Goal: Information Seeking & Learning: Learn about a topic

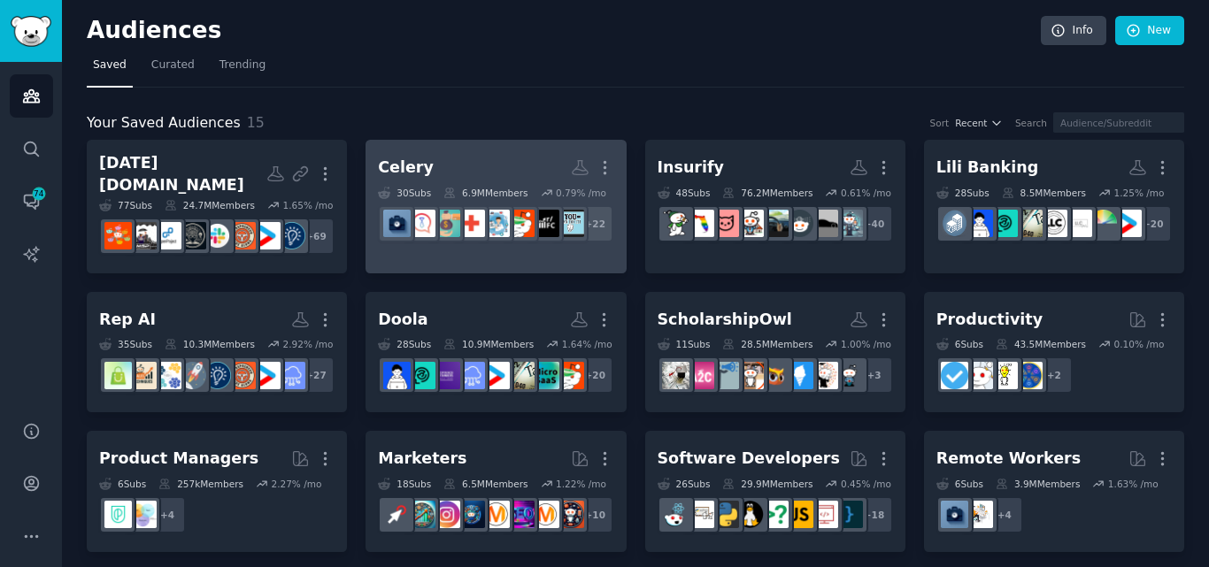
click at [448, 180] on h2 "Celery More" at bounding box center [495, 167] width 235 height 31
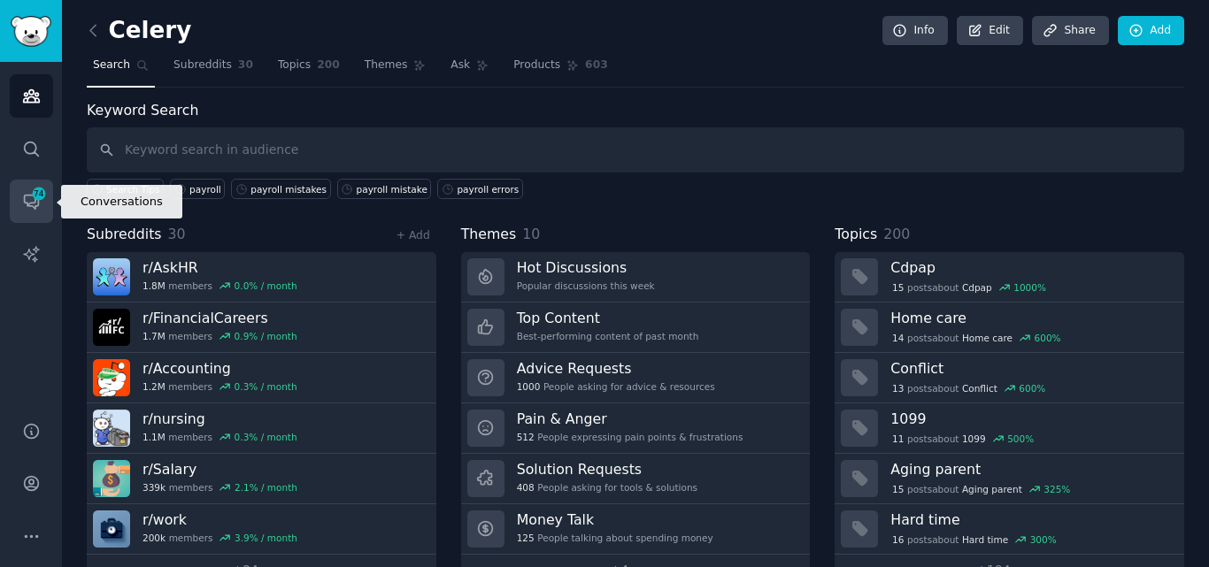
click at [42, 197] on span "74" at bounding box center [39, 194] width 16 height 12
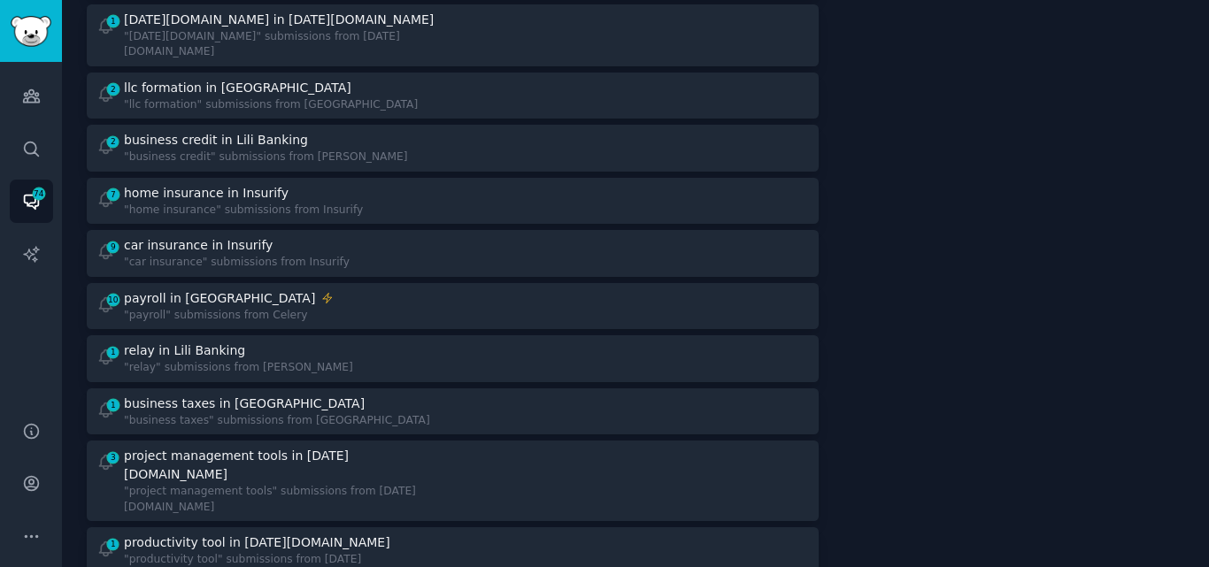
scroll to position [365, 0]
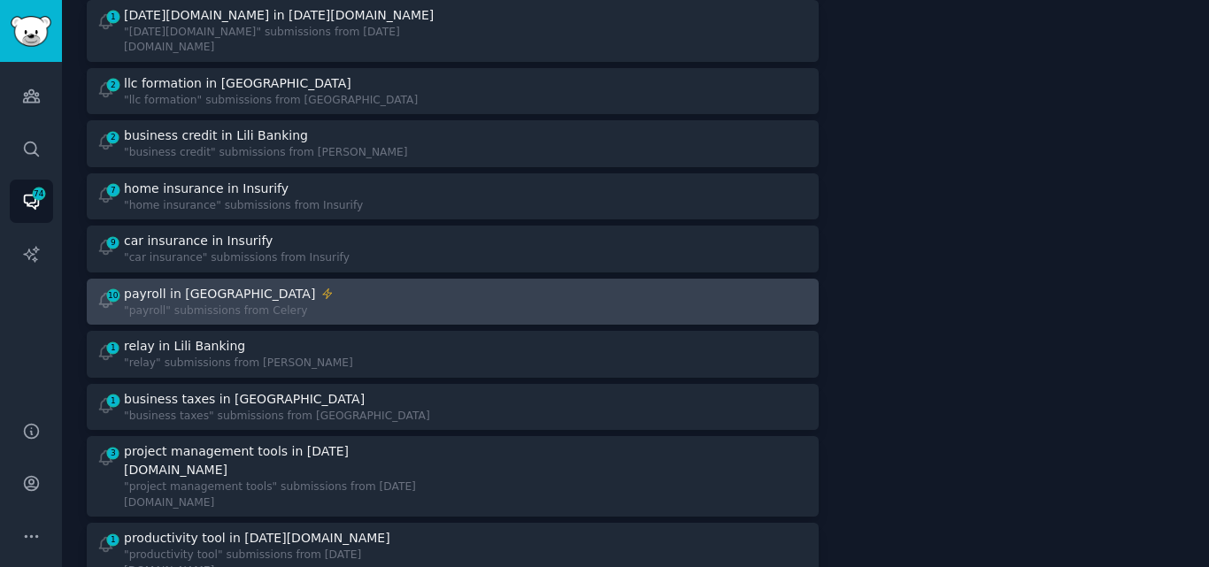
click at [388, 285] on div "10 payroll in Celery "payroll" submissions from Celery" at bounding box center [268, 302] width 344 height 35
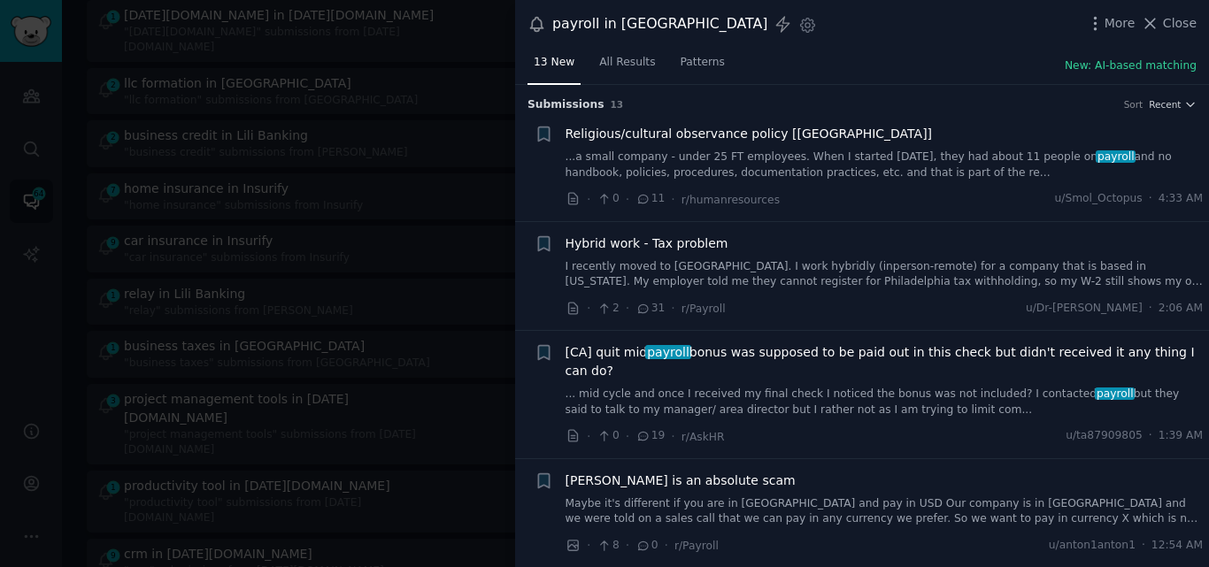
click at [694, 284] on link "I recently moved to PA. I work hybridly (inperson-remote) for a company that is…" at bounding box center [884, 274] width 638 height 31
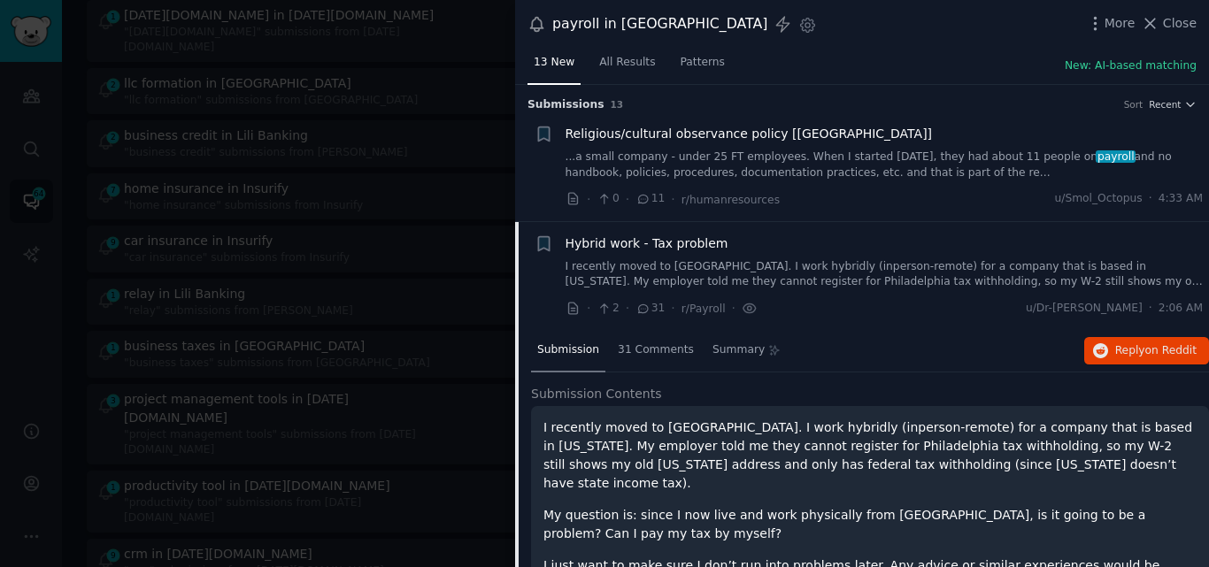
scroll to position [137, 0]
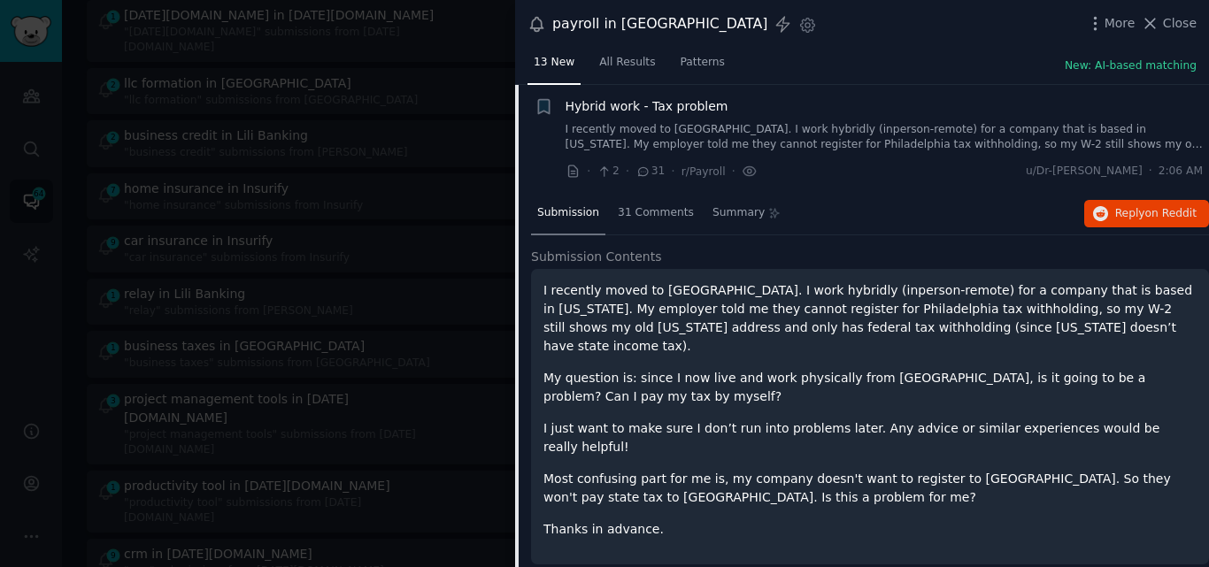
click at [690, 109] on span "Hybrid work - Tax problem" at bounding box center [646, 106] width 163 height 19
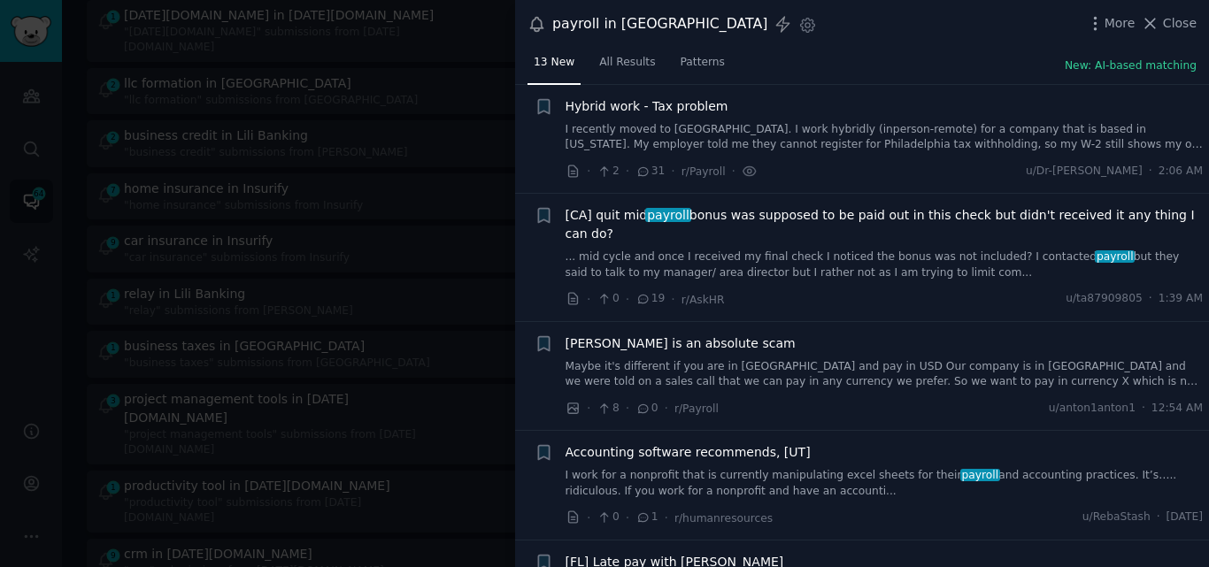
click at [702, 227] on div "[CA] quit mid payroll bonus was supposed to be paid out in this check but didn'…" at bounding box center [884, 243] width 638 height 74
click at [730, 250] on link "... mid cycle and once I received my final check I noticed the bonus was not in…" at bounding box center [884, 264] width 638 height 31
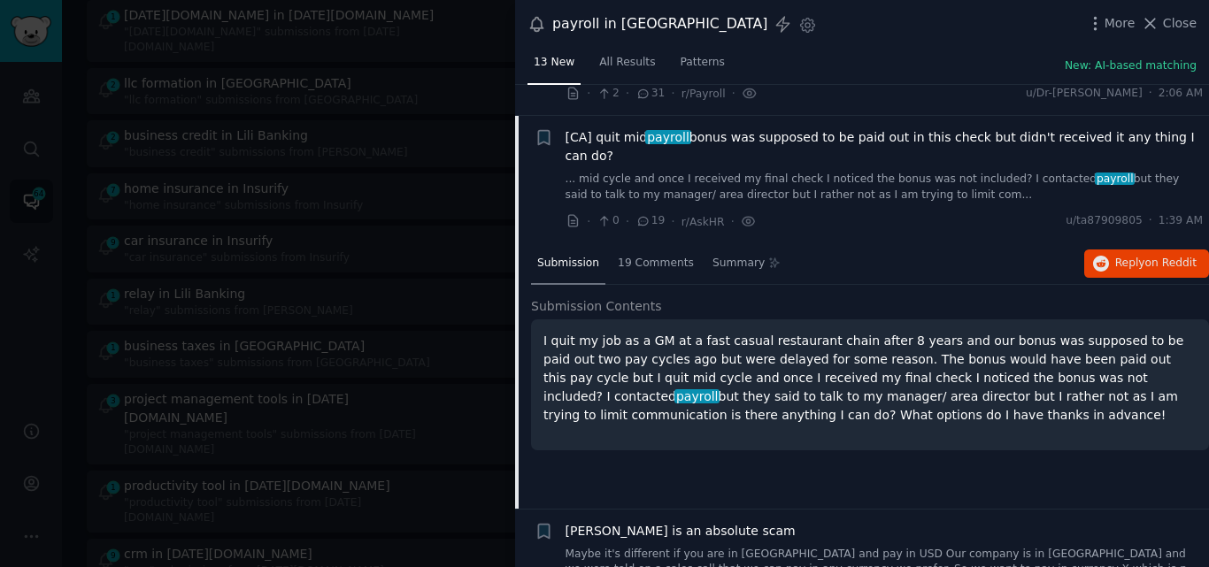
scroll to position [247, 0]
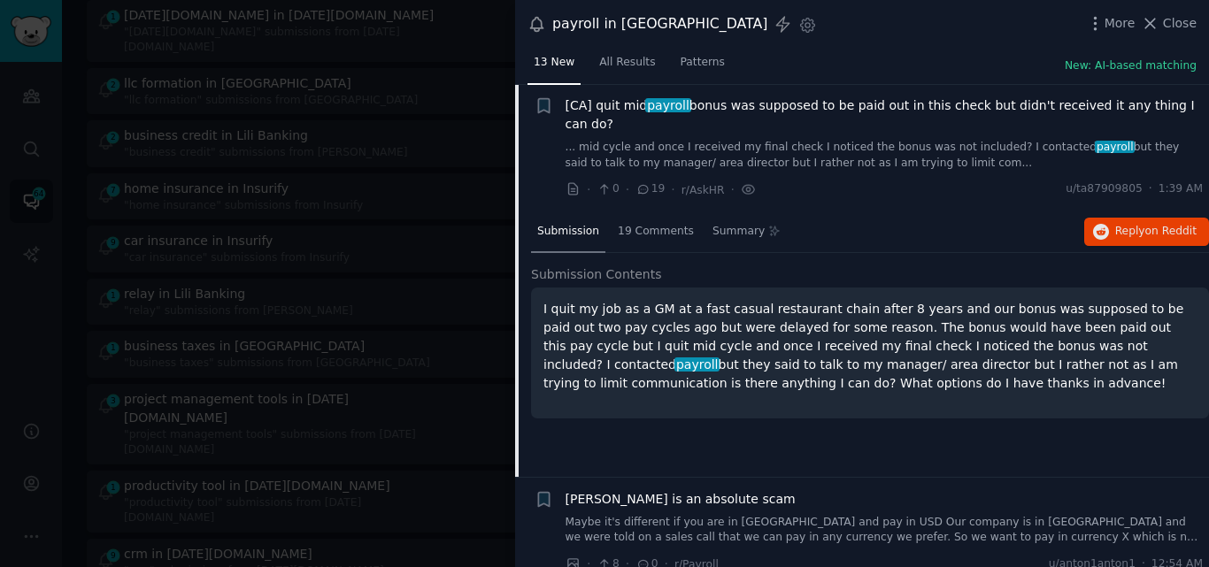
click at [664, 106] on span "payroll" at bounding box center [667, 105] width 45 height 14
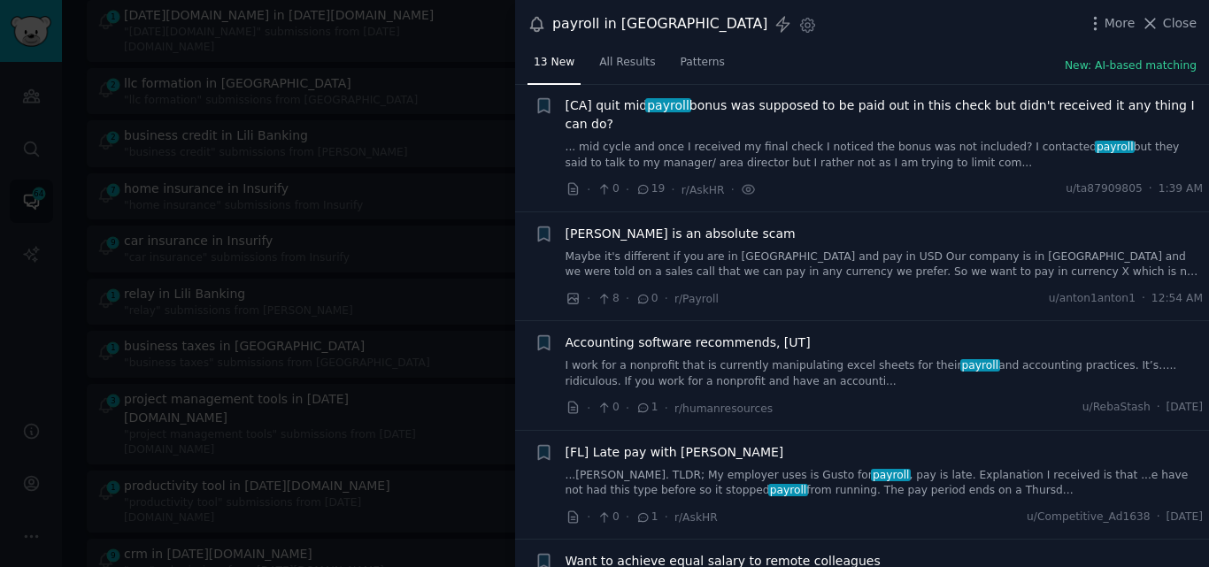
click at [726, 249] on link "Maybe it's different if you are in US and pay in USD Our company is in Europe a…" at bounding box center [884, 264] width 638 height 31
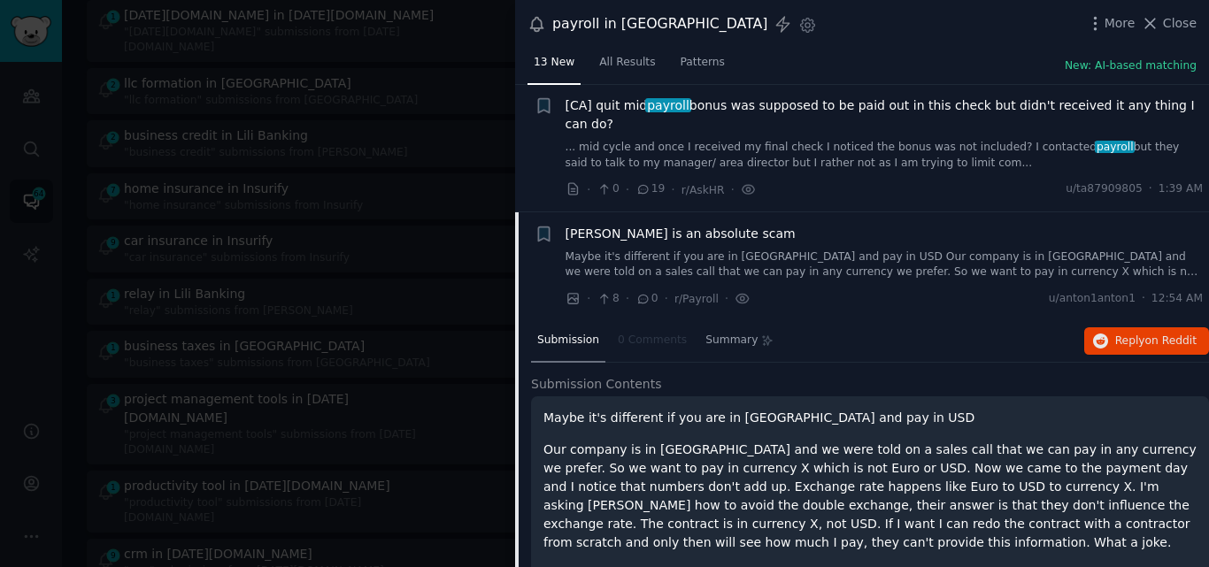
scroll to position [356, 0]
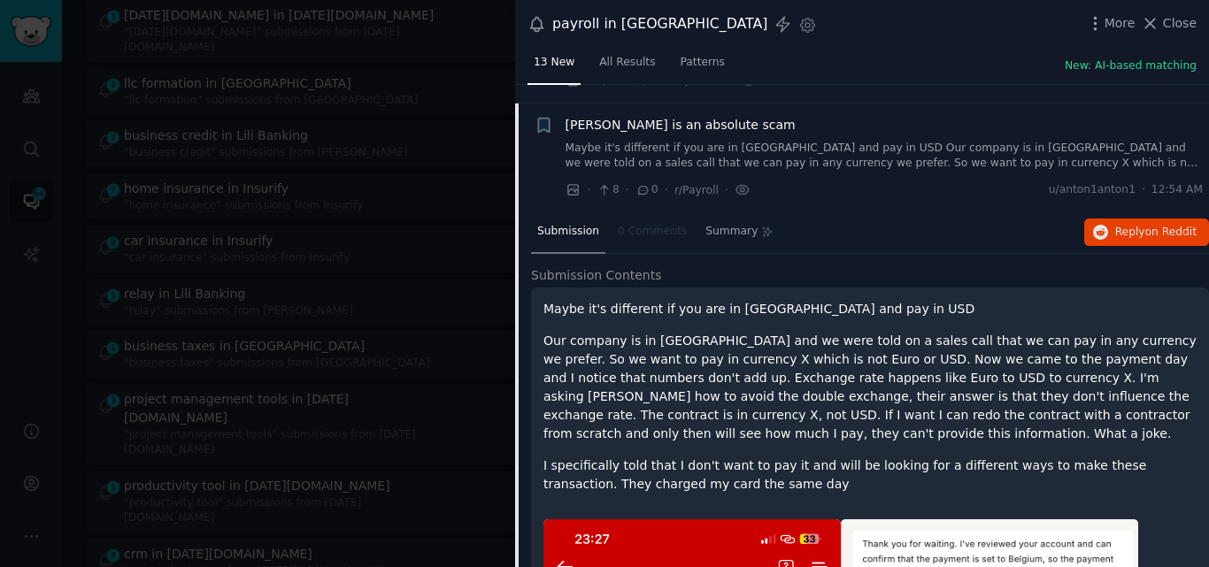
click at [640, 116] on span "Deel is an absolute scam" at bounding box center [680, 125] width 230 height 19
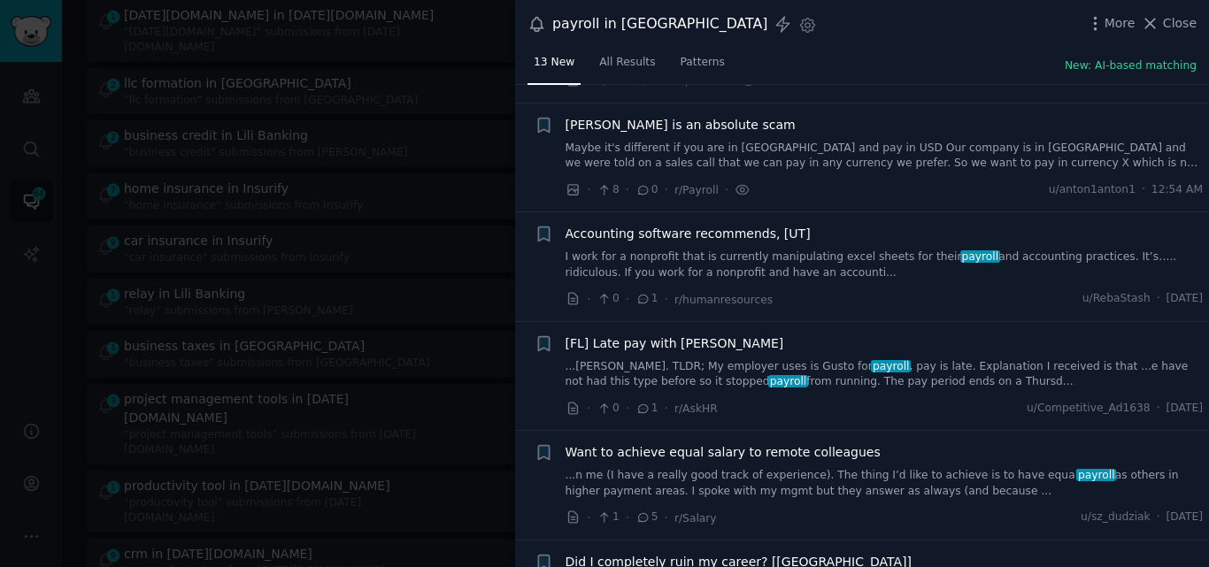
click at [722, 249] on link "I work for a nonprofit that is currently manipulating excel sheets for their pa…" at bounding box center [884, 264] width 638 height 31
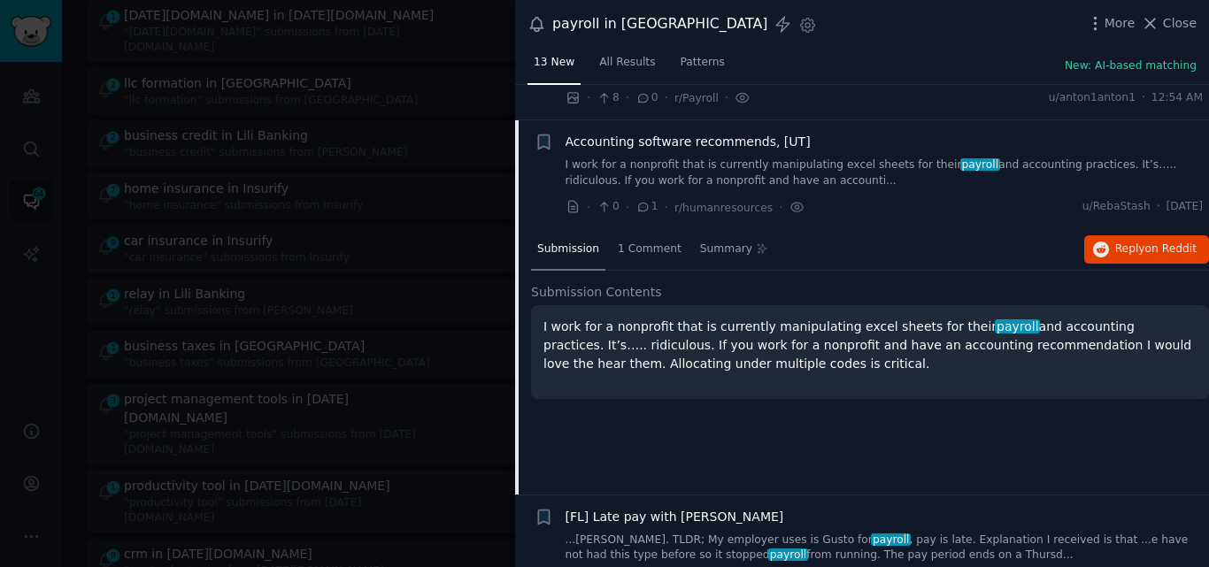
scroll to position [465, 0]
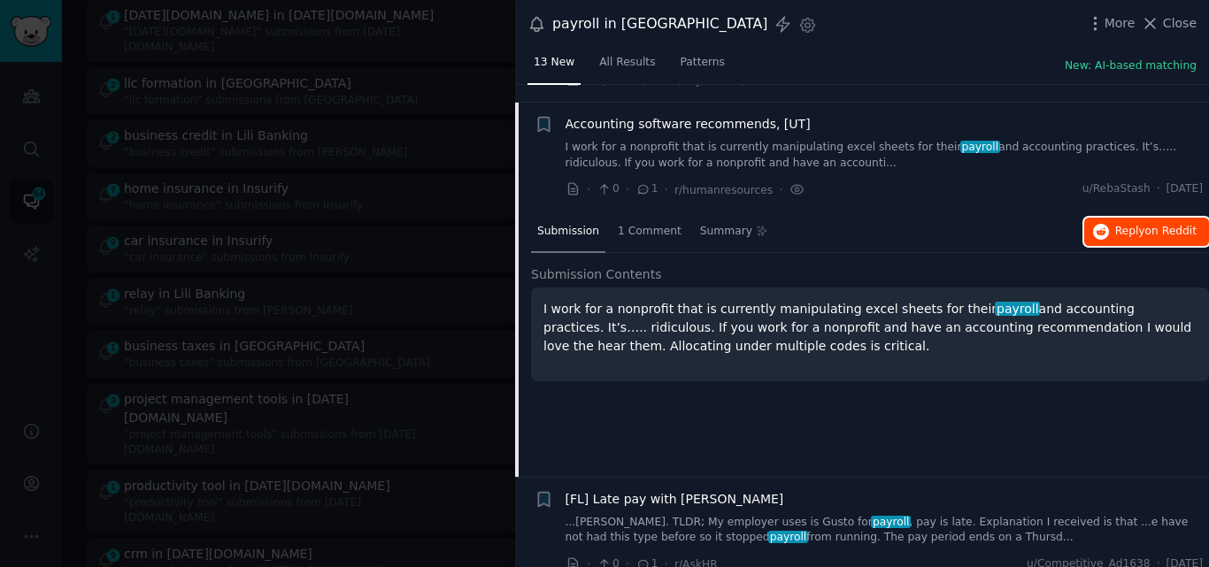
click at [1129, 220] on button "Reply on Reddit" at bounding box center [1146, 232] width 125 height 28
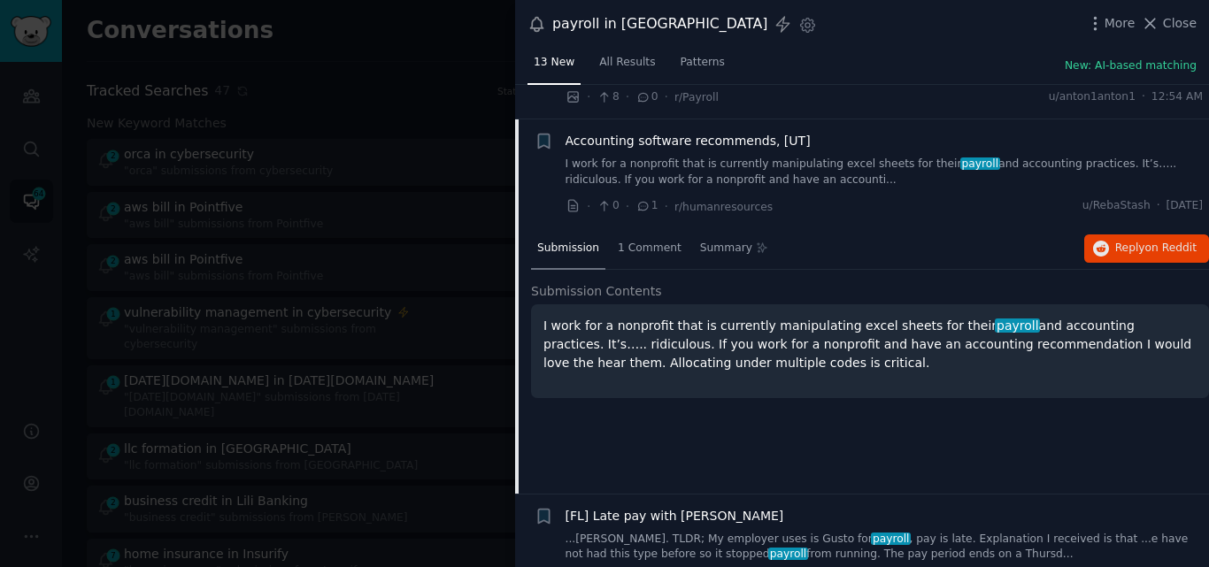
scroll to position [455, 0]
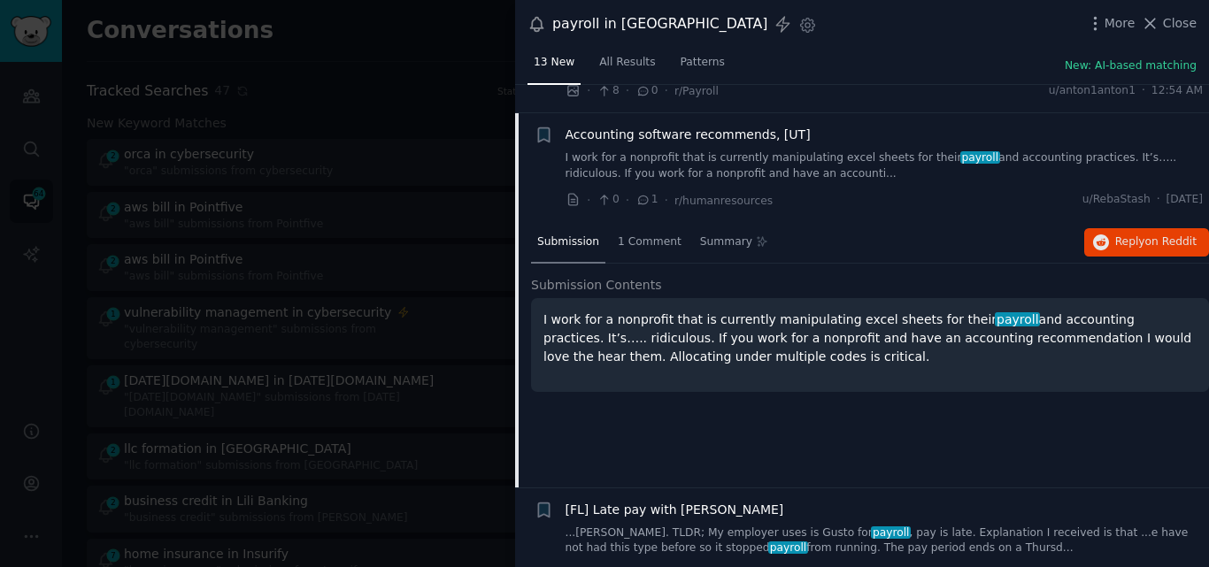
click at [731, 126] on span "Accounting software recommends, [UT]" at bounding box center [687, 135] width 245 height 19
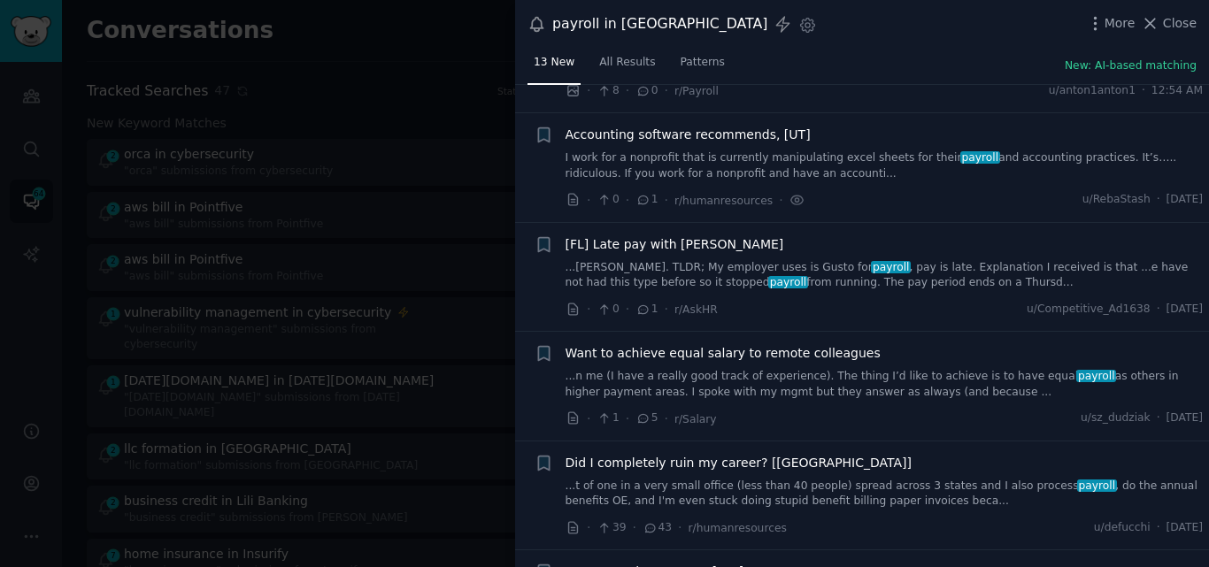
scroll to position [465, 0]
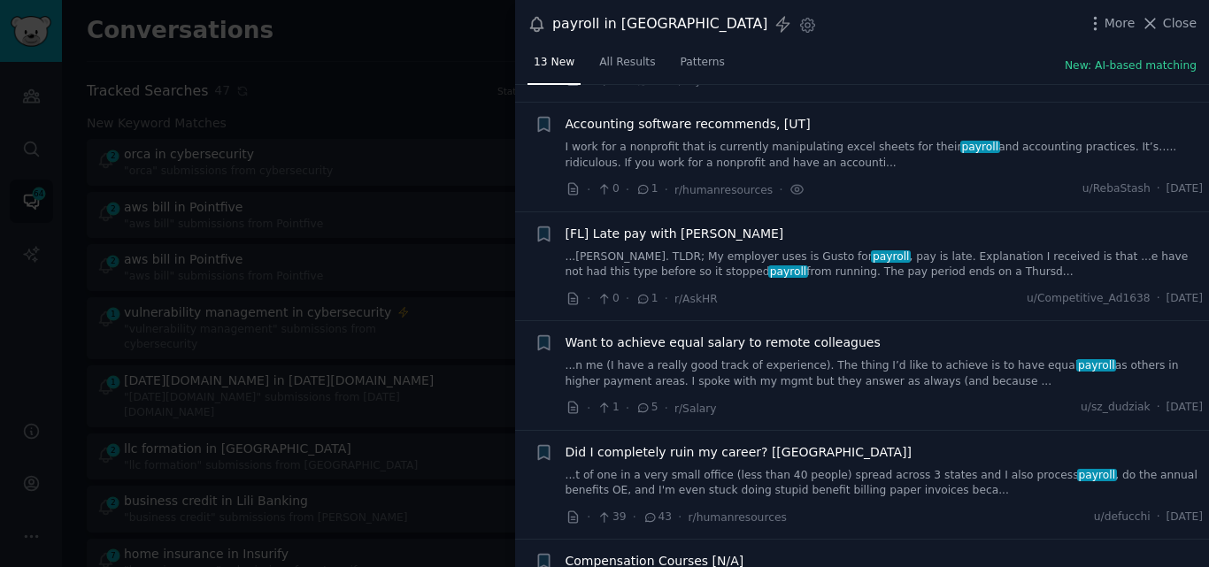
click at [673, 251] on link "...osting. TLDR; My employer uses is Gusto for payroll , pay is late. Explanati…" at bounding box center [884, 264] width 638 height 31
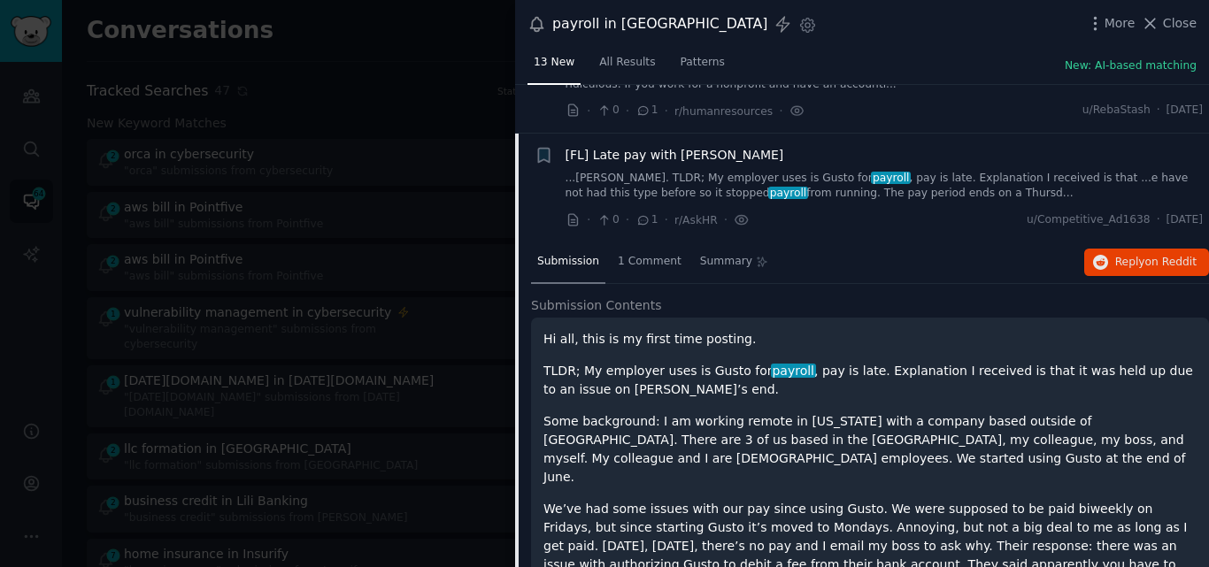
scroll to position [523, 0]
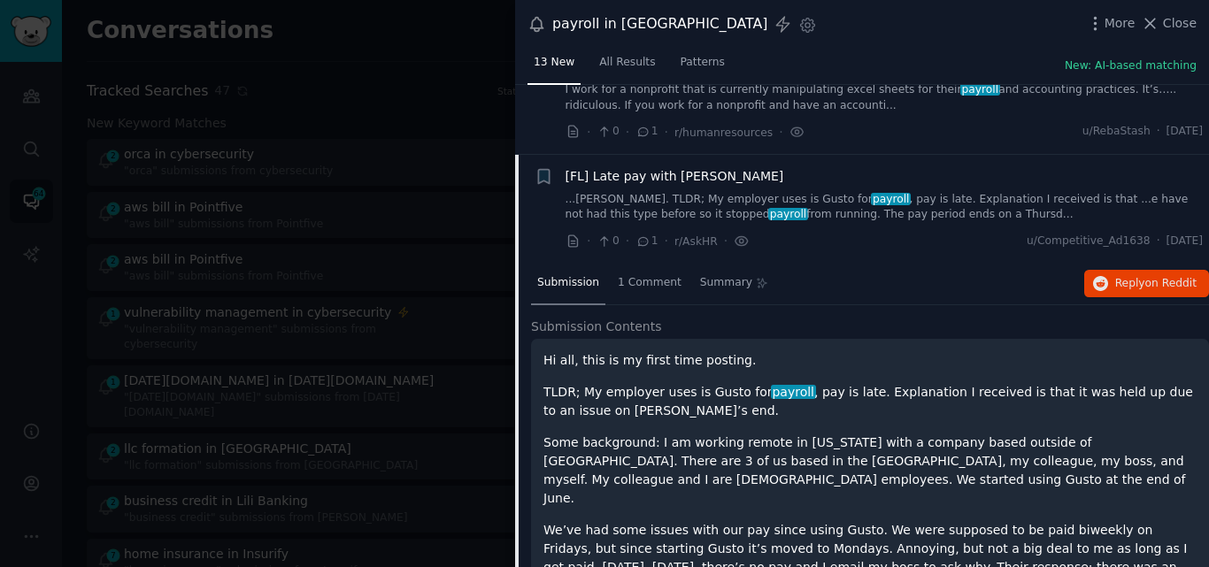
click at [643, 167] on span "[FL] Late pay with Gusto" at bounding box center [674, 176] width 219 height 19
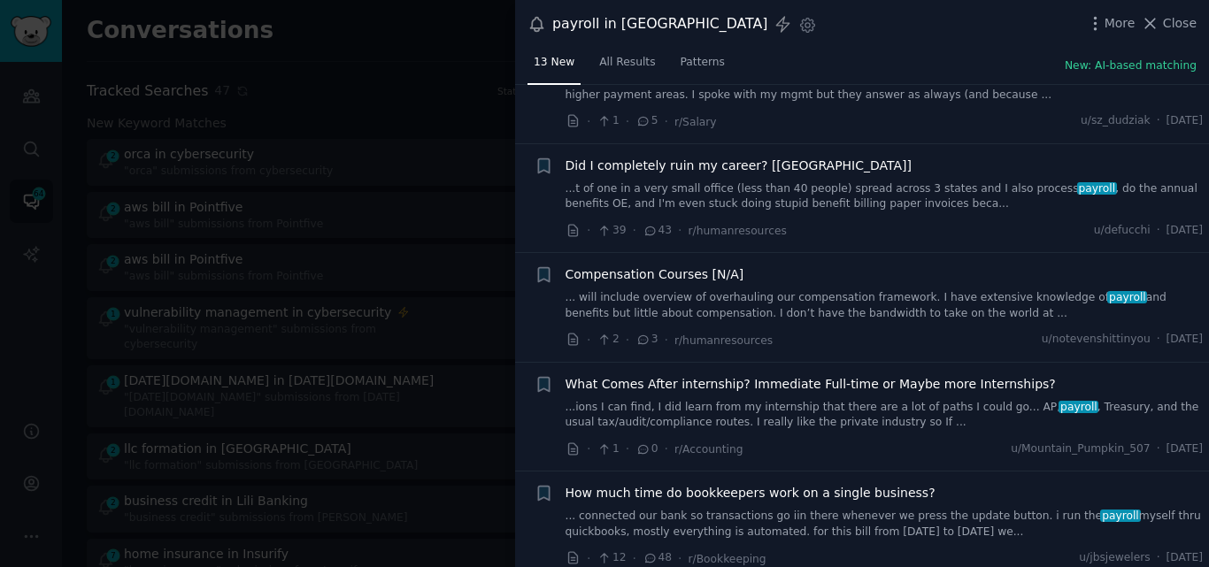
scroll to position [753, 0]
click at [821, 180] on link "...t of one in a very small office (less than 40 people) spread across 3 states…" at bounding box center [884, 195] width 638 height 31
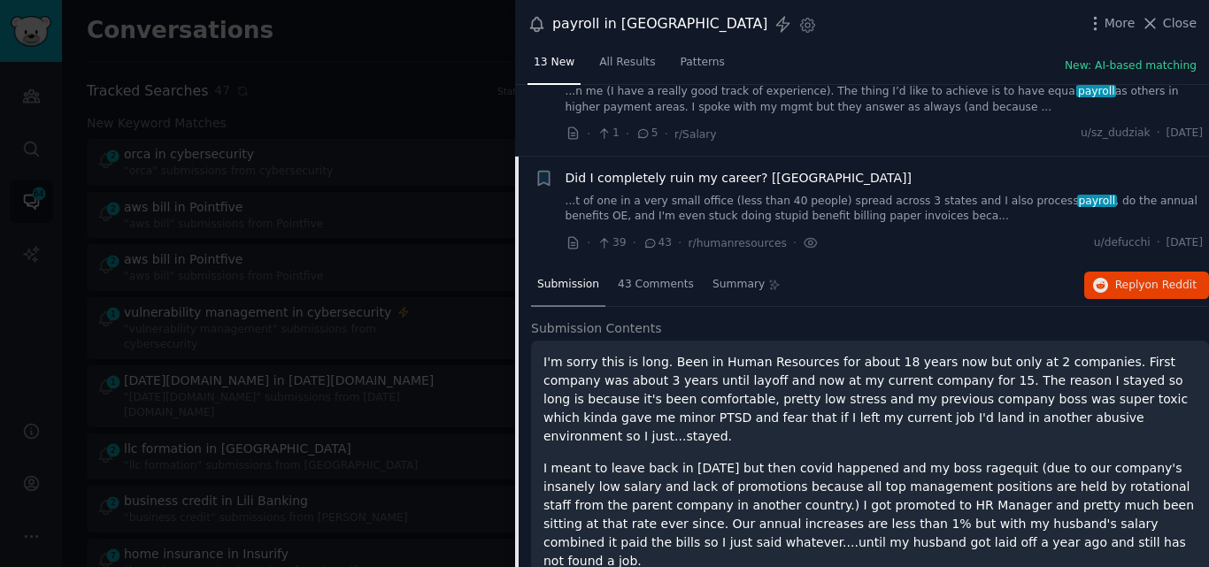
scroll to position [723, 0]
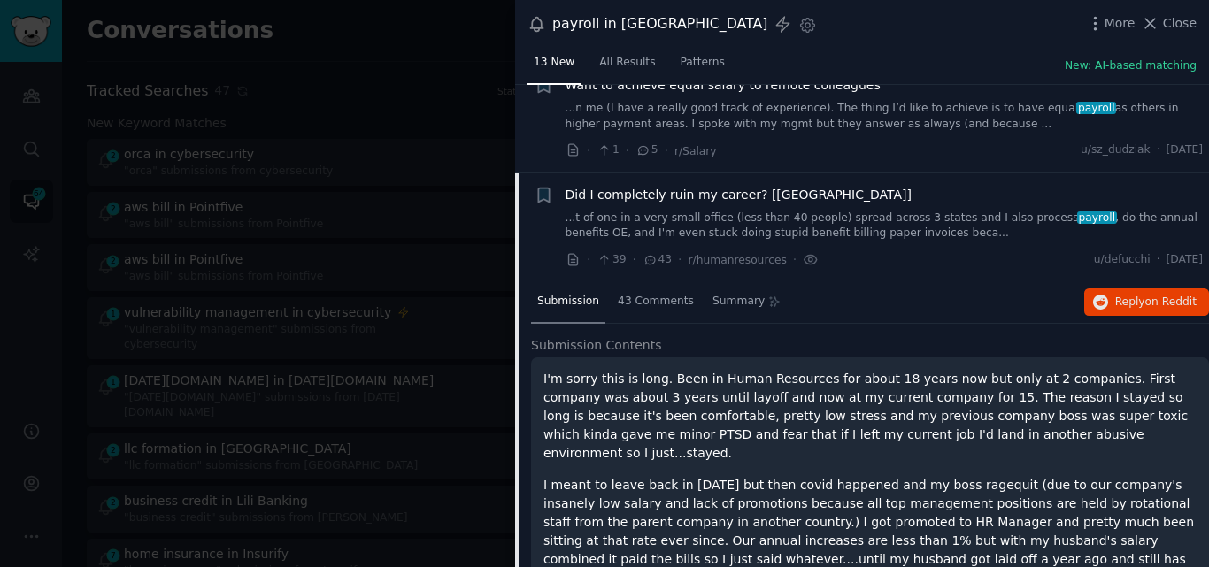
click at [694, 186] on span "Did I completely ruin my career? [NY]" at bounding box center [738, 195] width 347 height 19
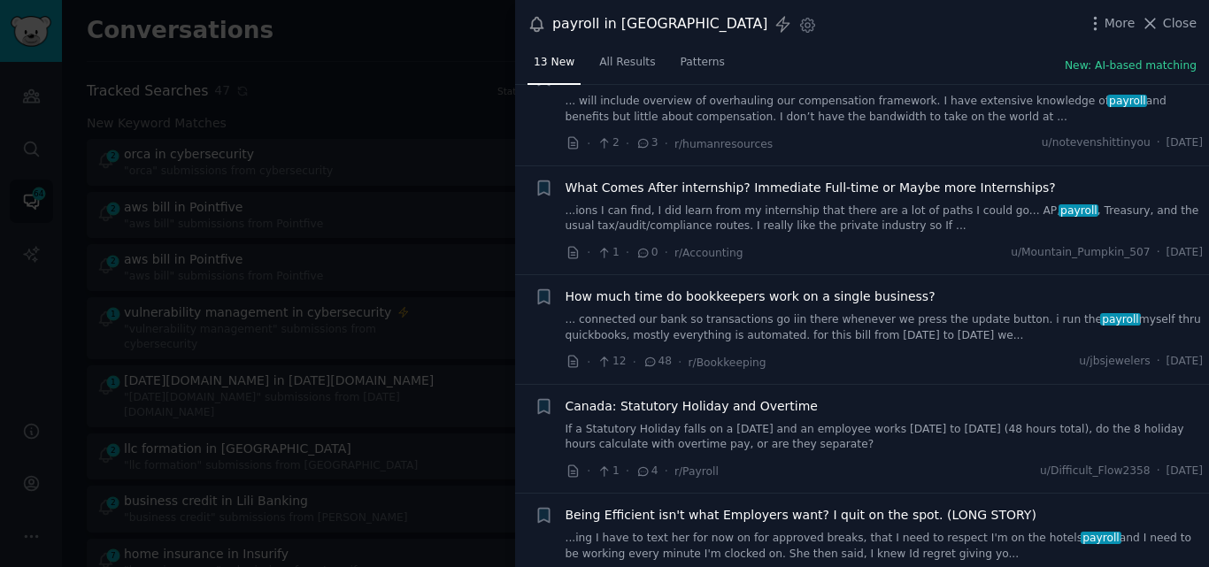
scroll to position [964, 0]
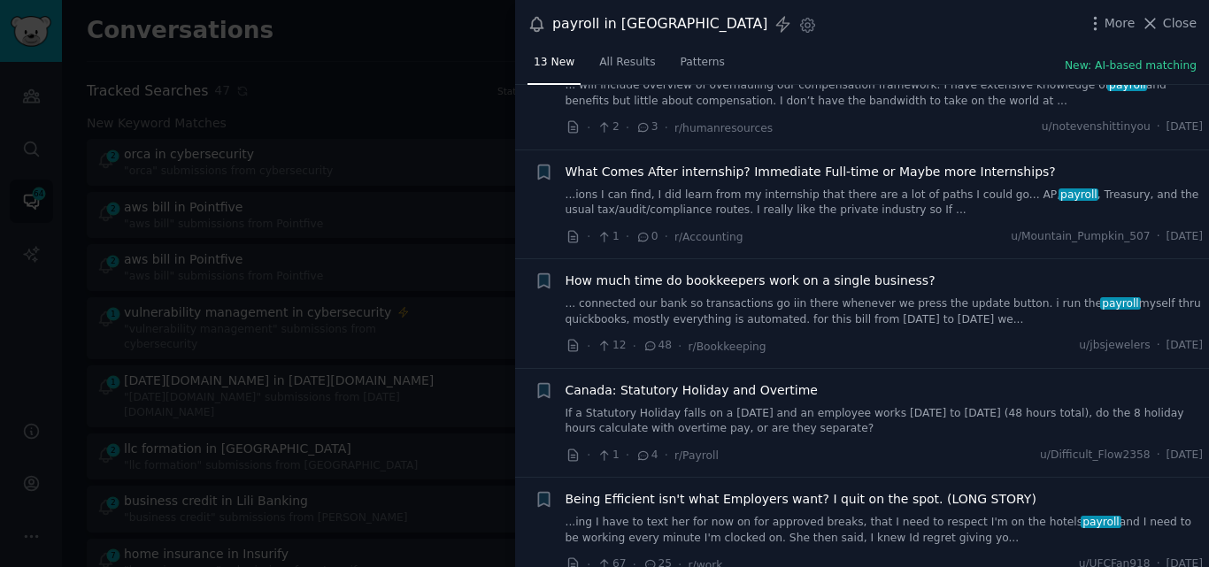
click at [793, 296] on link "... connected our bank so transactions go iin there whenever we press the updat…" at bounding box center [884, 311] width 638 height 31
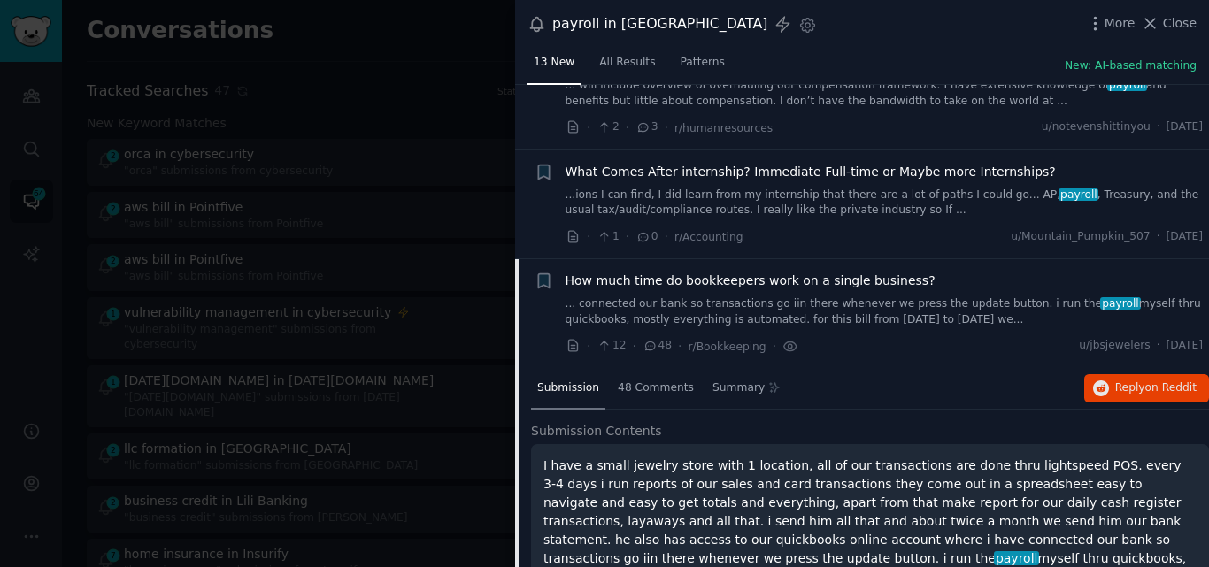
scroll to position [1121, 0]
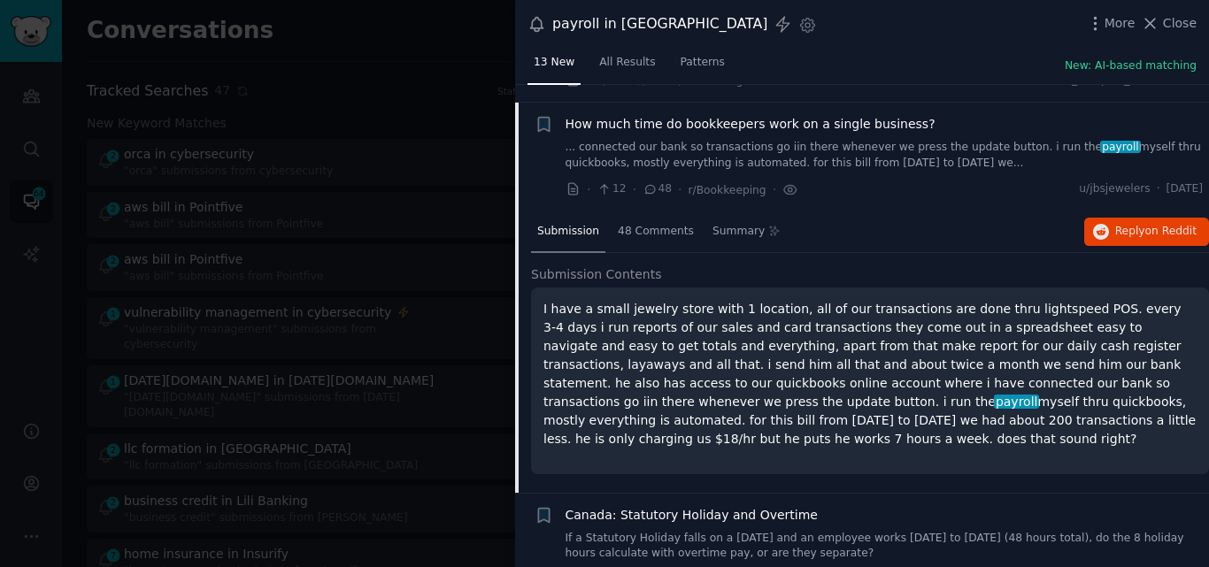
click at [692, 115] on span "How much time do bookkeepers work on a single business?" at bounding box center [750, 124] width 370 height 19
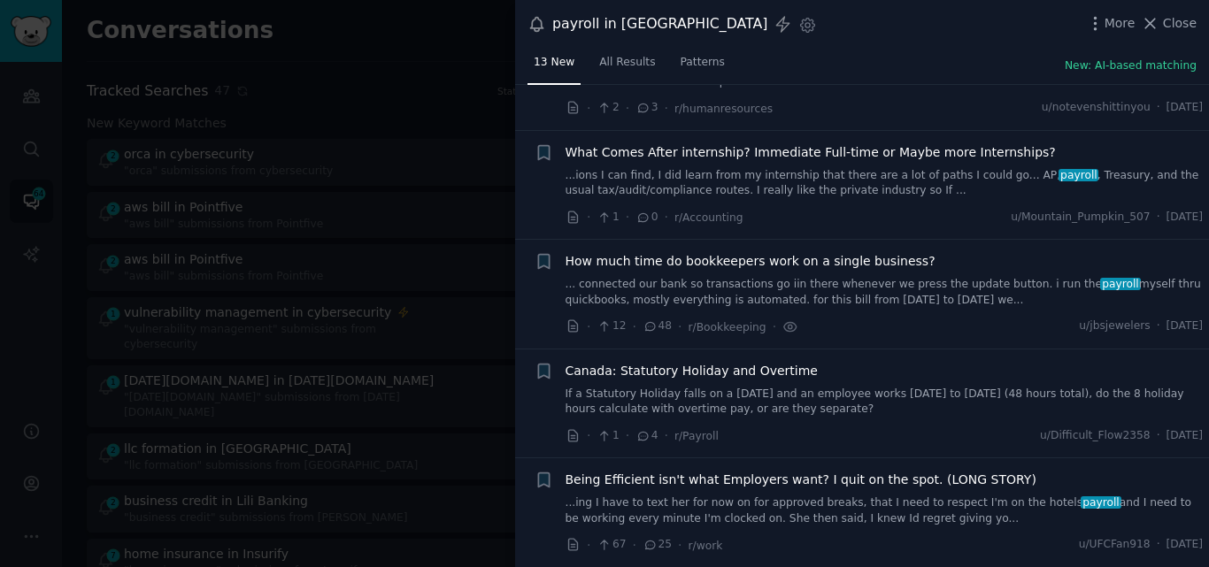
scroll to position [964, 0]
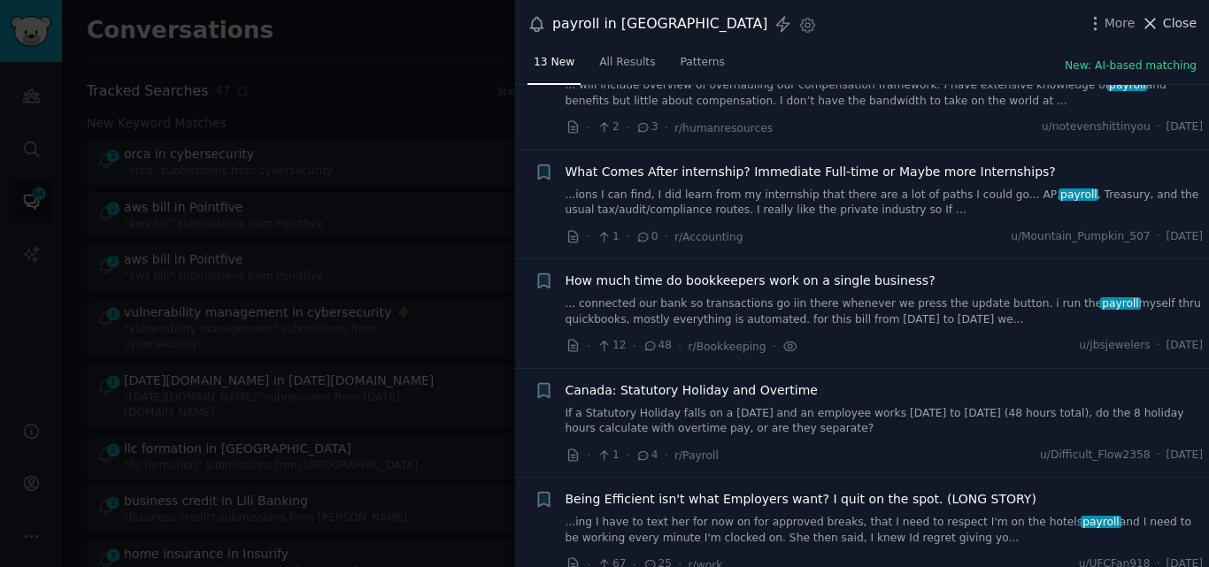
click at [1154, 19] on icon at bounding box center [1149, 23] width 19 height 19
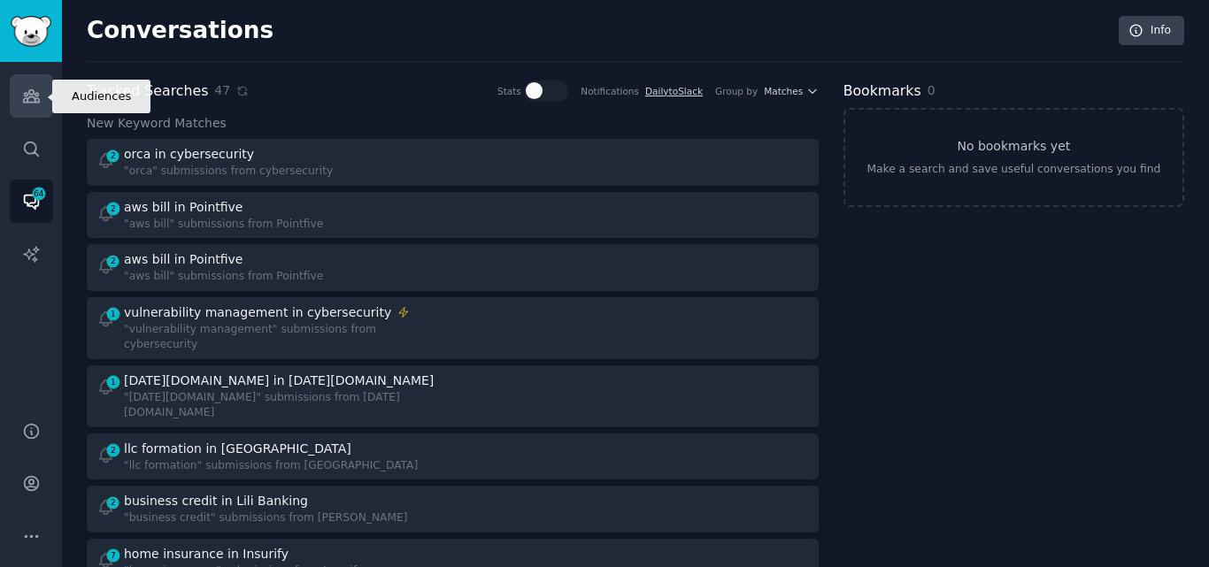
click at [32, 99] on icon "Sidebar" at bounding box center [31, 96] width 19 height 19
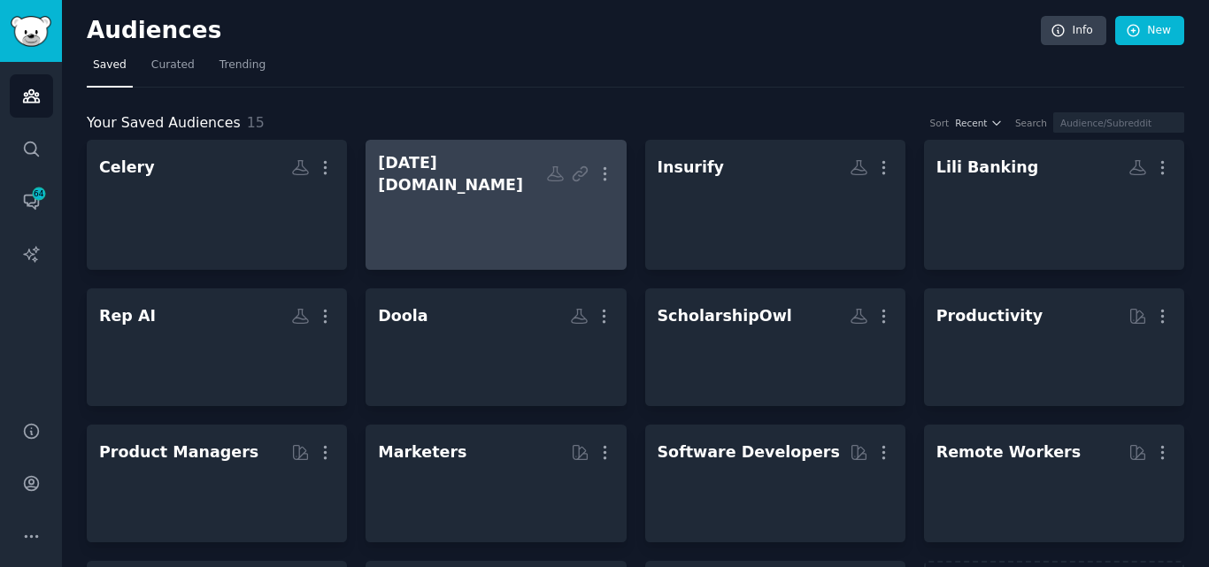
click at [423, 182] on h2 "[DATE][DOMAIN_NAME] More" at bounding box center [495, 173] width 235 height 43
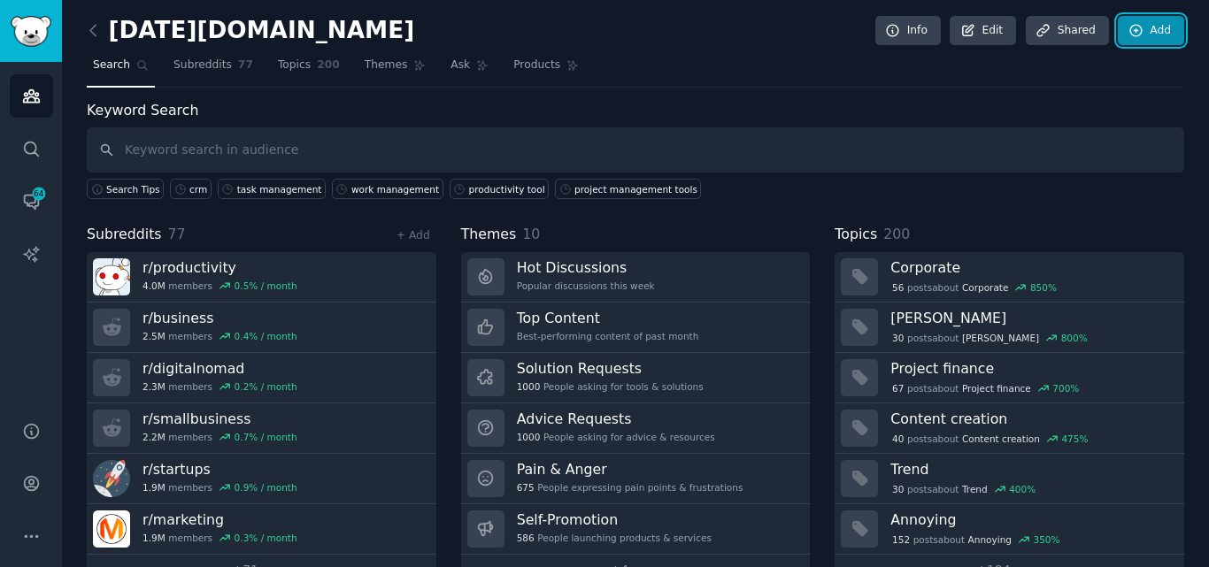
click at [1147, 34] on link "Add" at bounding box center [1150, 31] width 66 height 30
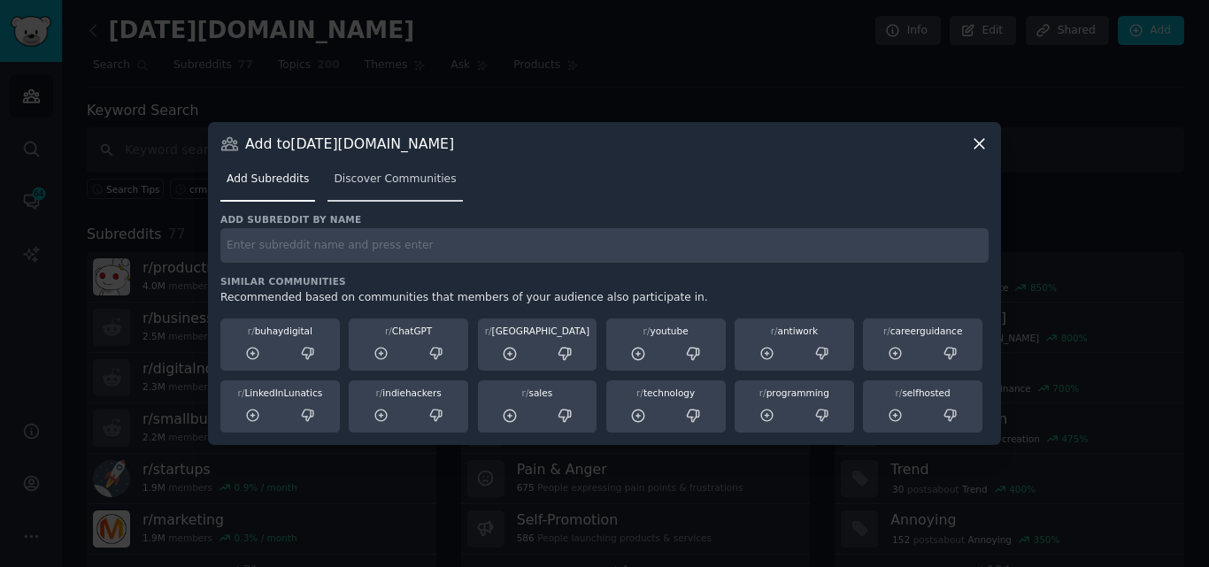
click at [350, 175] on span "Discover Communities" at bounding box center [395, 180] width 122 height 16
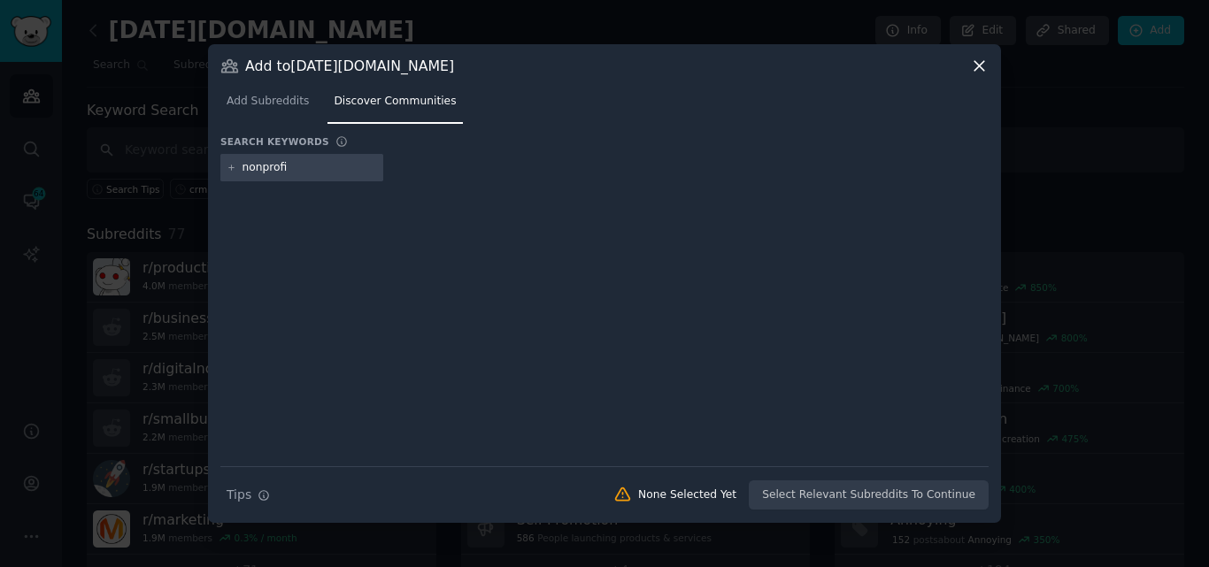
type input "nonprofit"
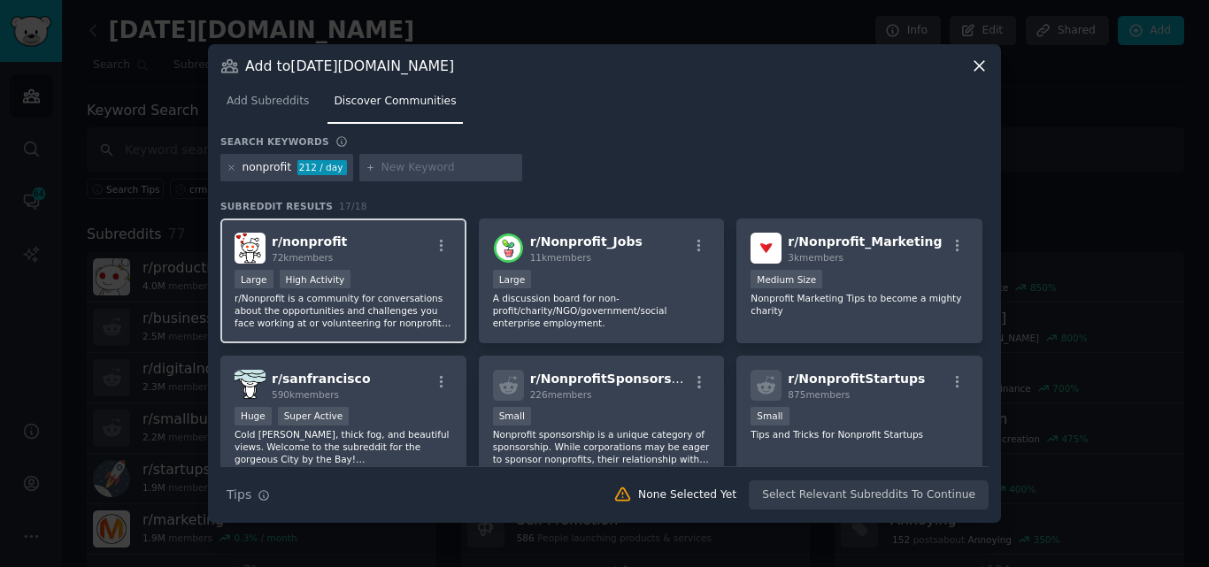
click at [374, 279] on div "Large High Activity" at bounding box center [343, 281] width 218 height 22
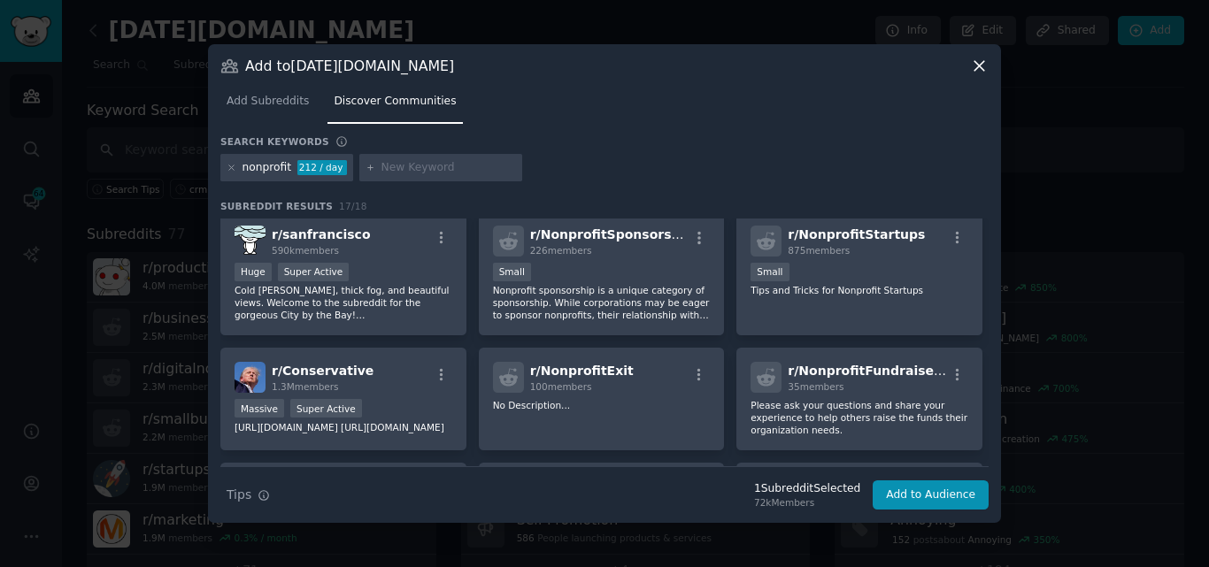
scroll to position [119, 0]
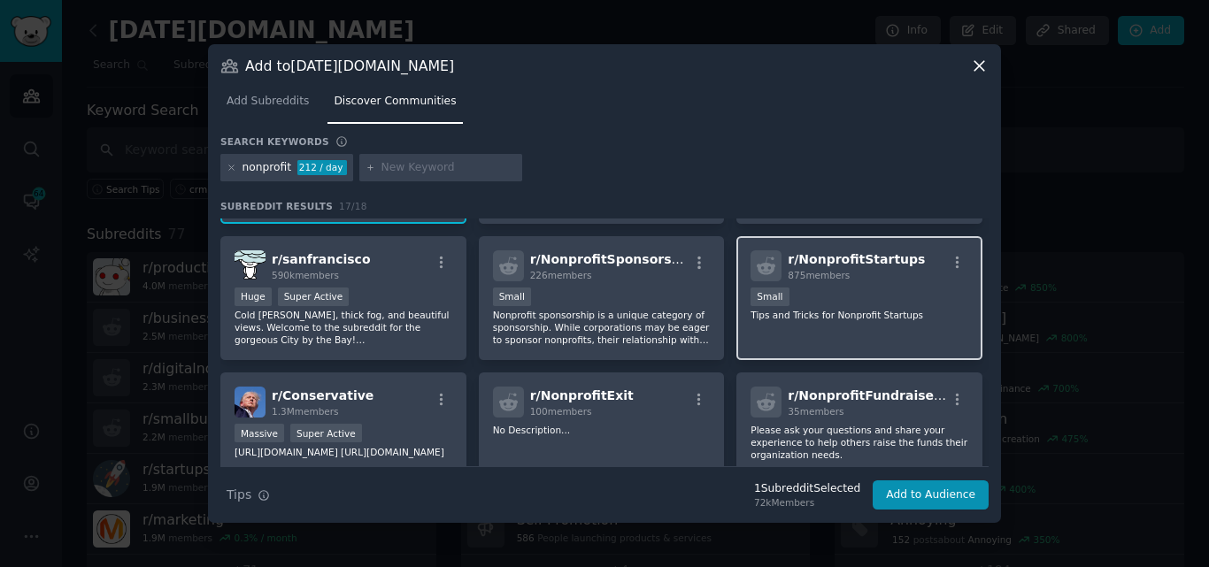
click at [899, 308] on div "Small" at bounding box center [859, 299] width 218 height 22
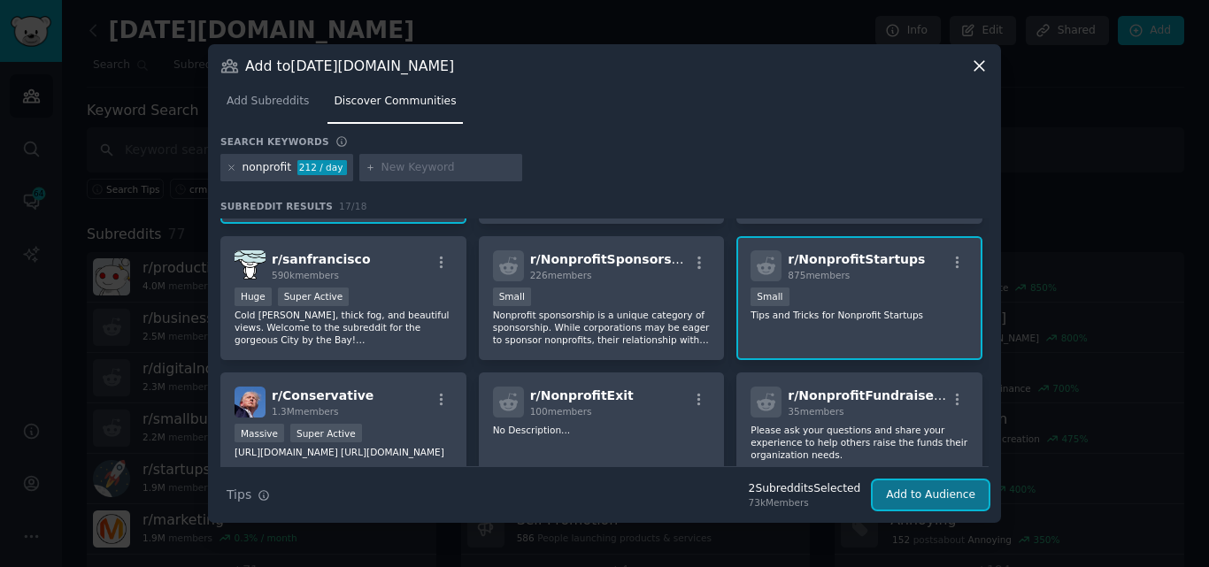
click at [932, 493] on button "Add to Audience" at bounding box center [930, 495] width 116 height 30
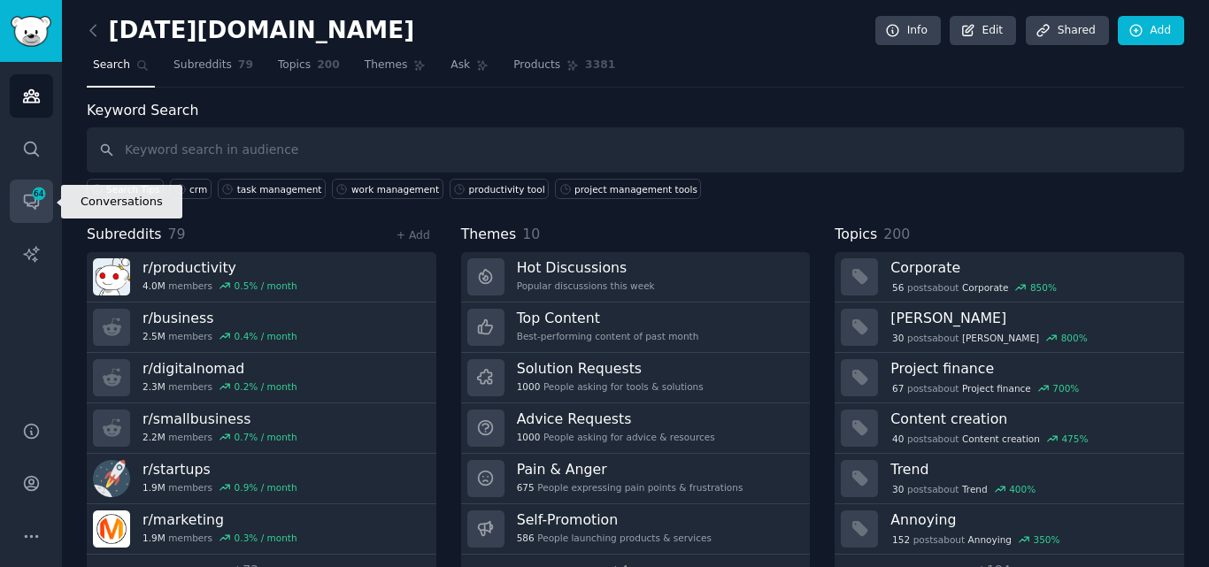
click at [32, 198] on span "64" at bounding box center [39, 194] width 16 height 12
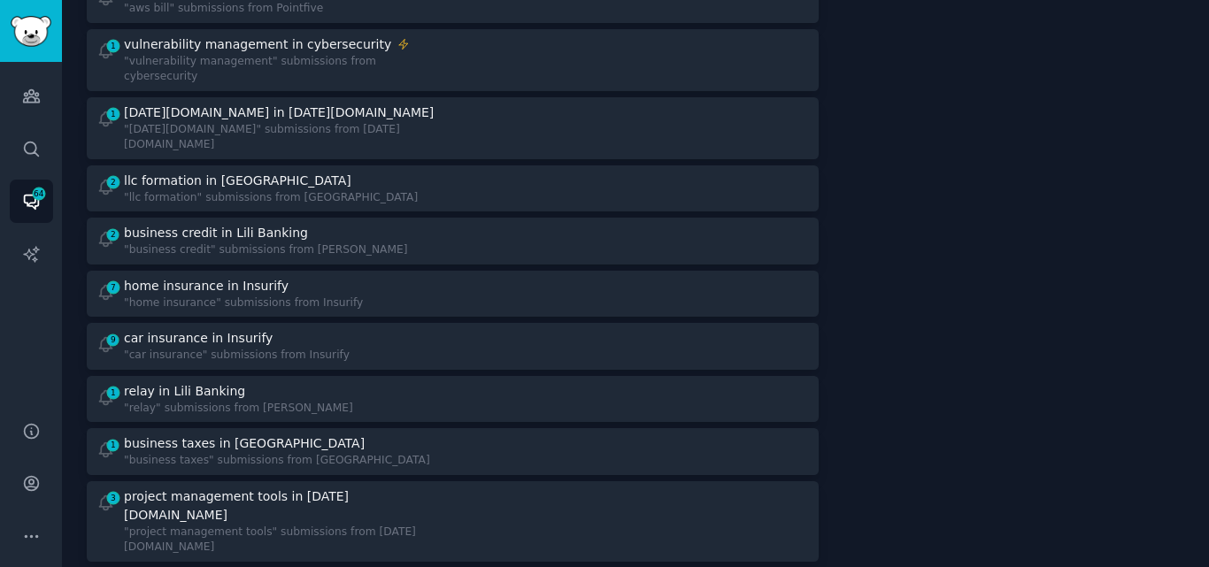
scroll to position [280, 0]
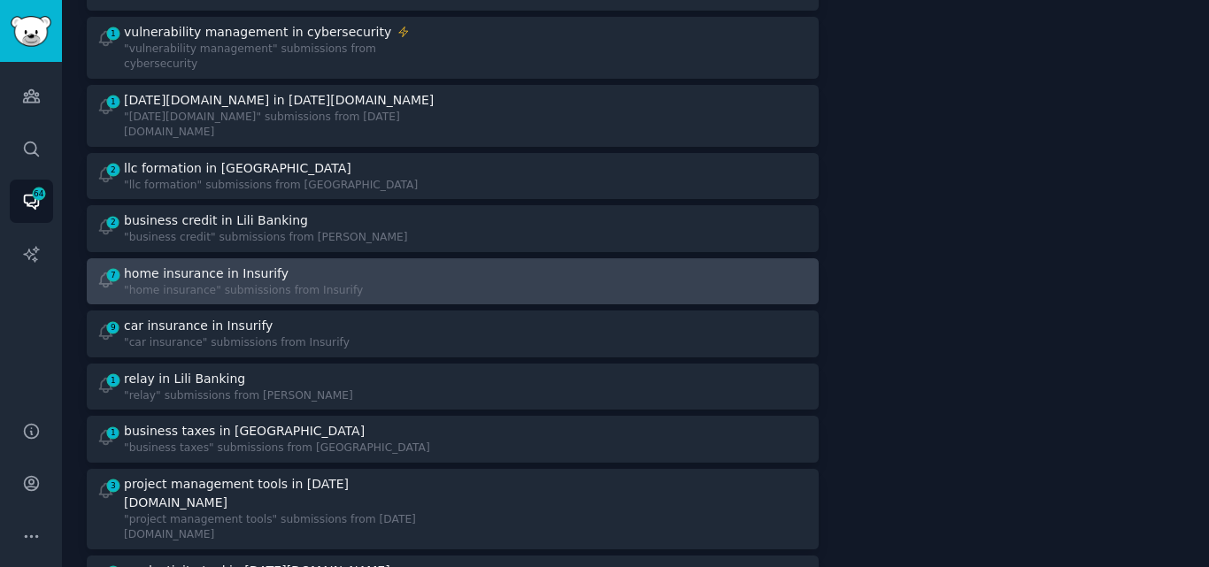
click at [436, 265] on div "7 home insurance in Insurify "home insurance" submissions from Insurify" at bounding box center [268, 282] width 344 height 35
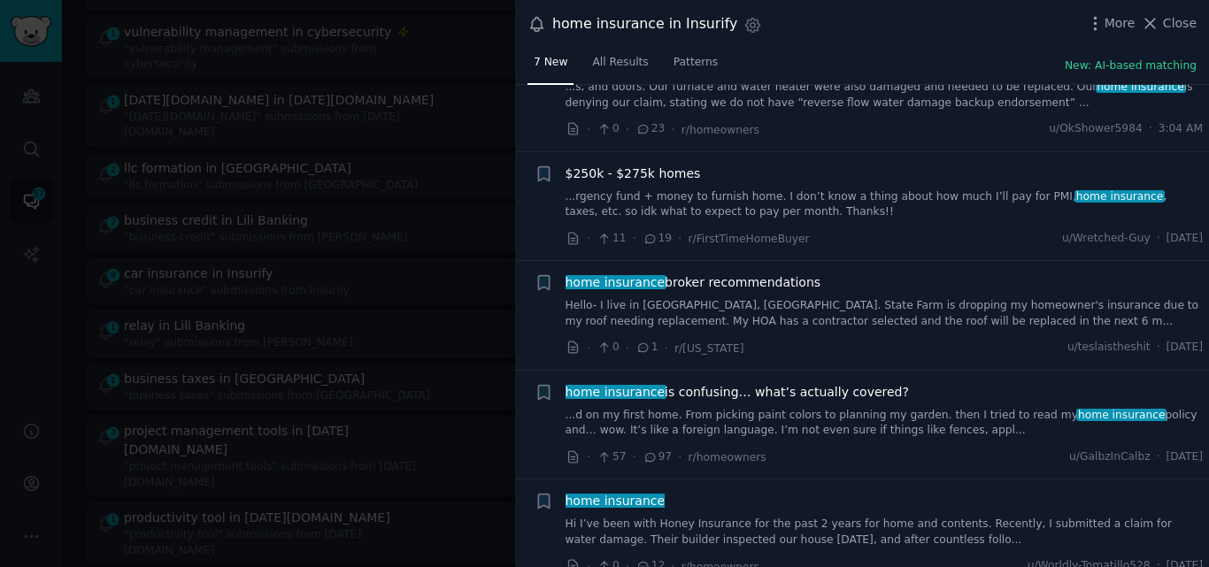
scroll to position [309, 0]
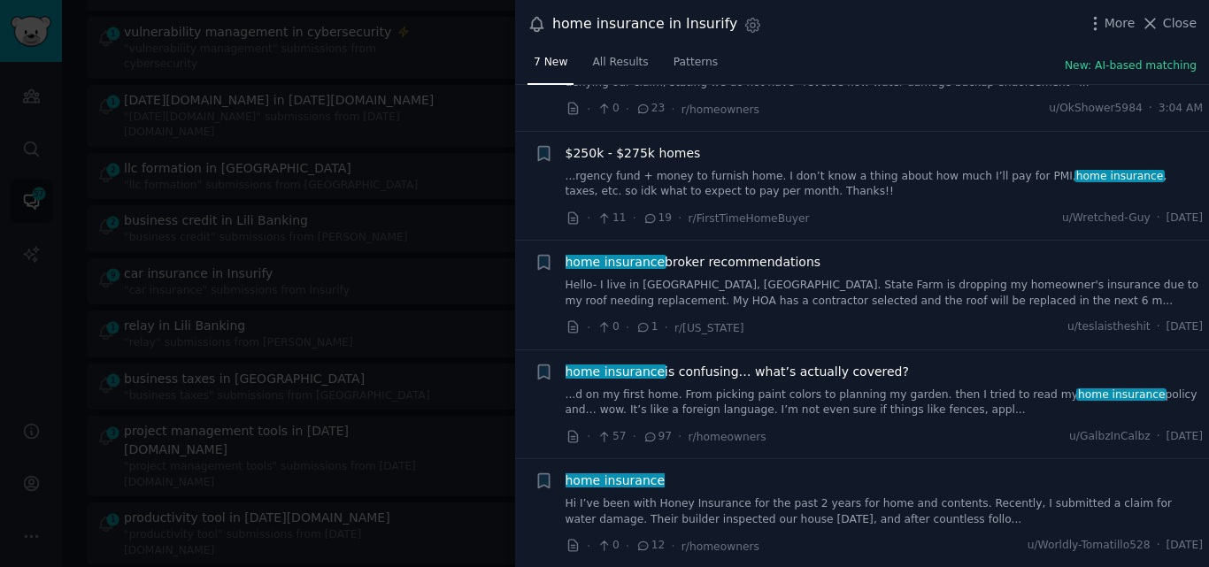
click at [749, 288] on link "Hello- I live in [GEOGRAPHIC_DATA], [GEOGRAPHIC_DATA]. State Farm is dropping m…" at bounding box center [884, 293] width 638 height 31
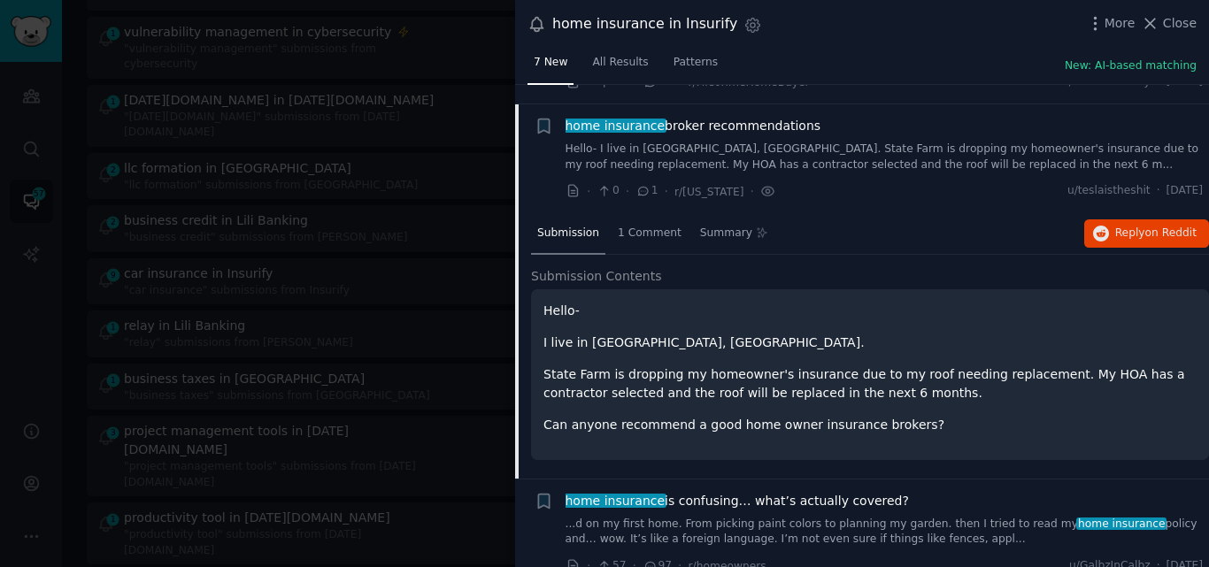
scroll to position [465, 0]
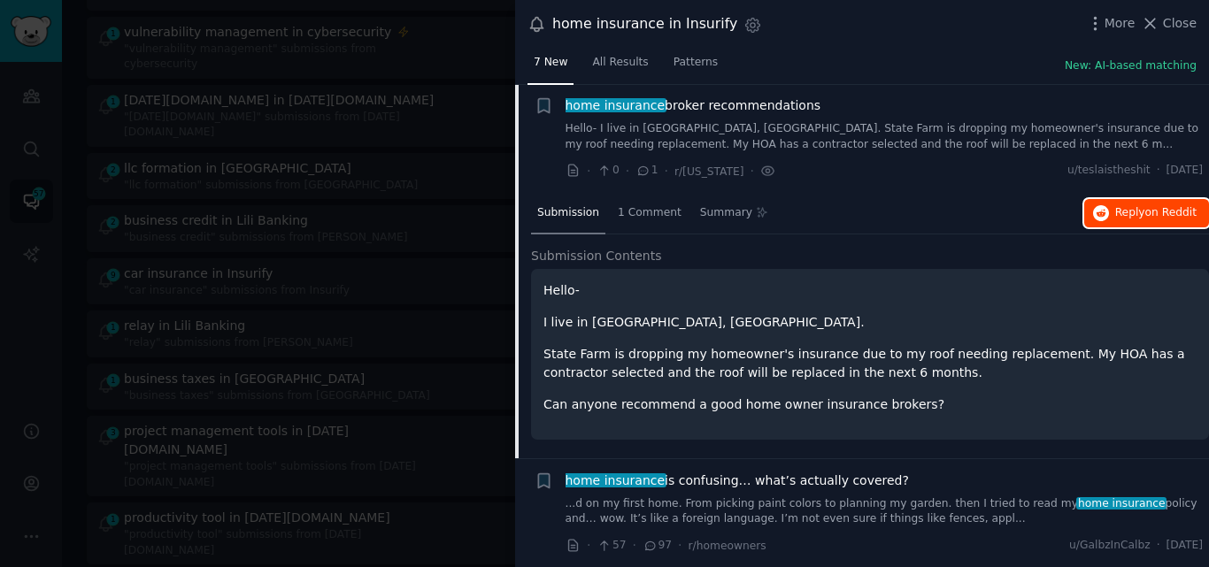
click at [1124, 215] on span "Reply on Reddit" at bounding box center [1155, 213] width 81 height 16
click at [674, 104] on span "home insurance broker recommendations" at bounding box center [693, 105] width 256 height 19
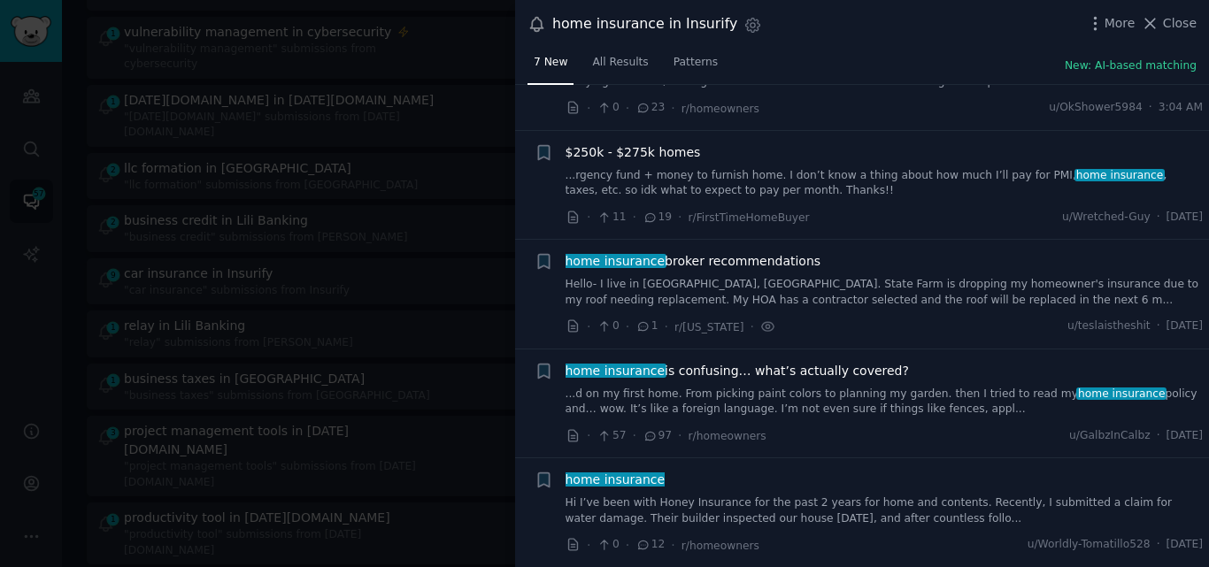
scroll to position [309, 0]
click at [813, 503] on link "Hi I’ve been with Honey Insurance for the past 2 years for home and contents. R…" at bounding box center [884, 511] width 638 height 31
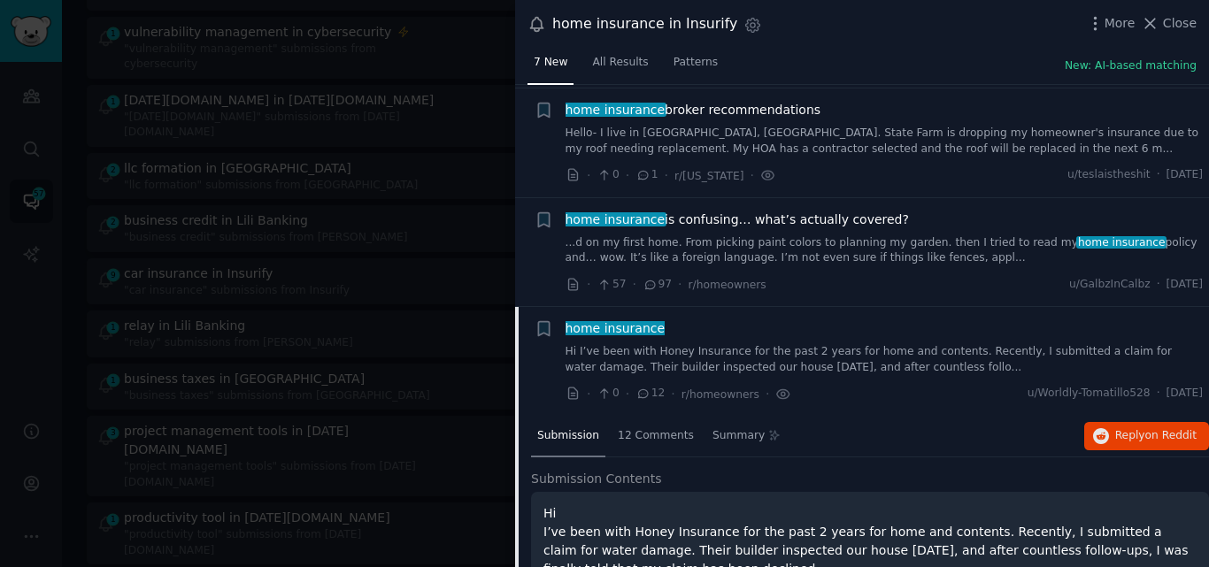
scroll to position [403, 0]
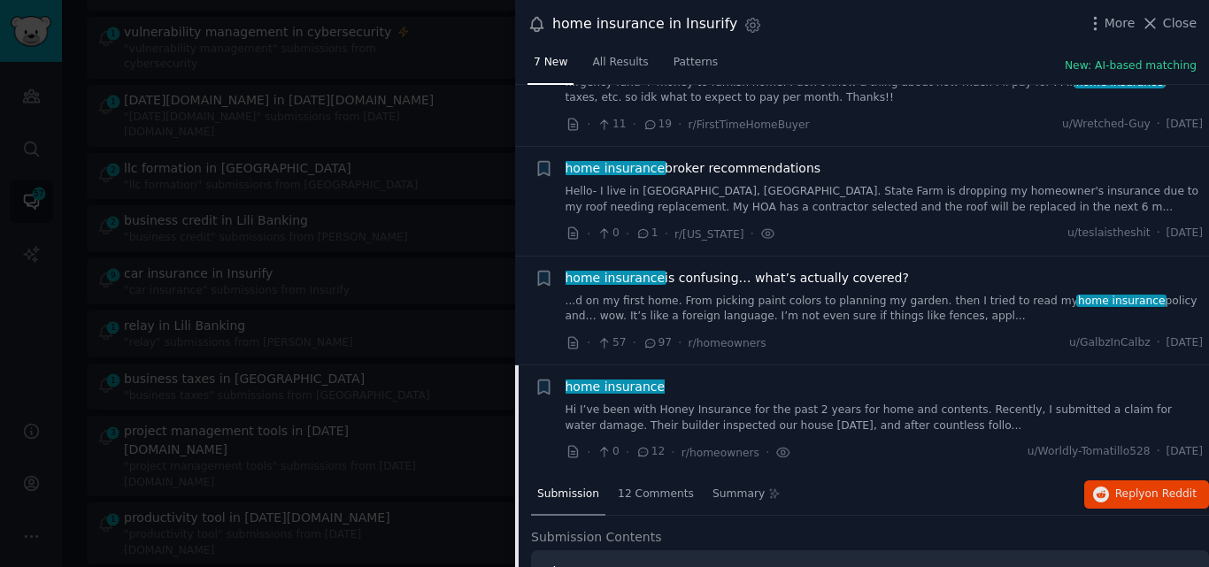
click at [588, 385] on span "home insurance" at bounding box center [615, 387] width 103 height 14
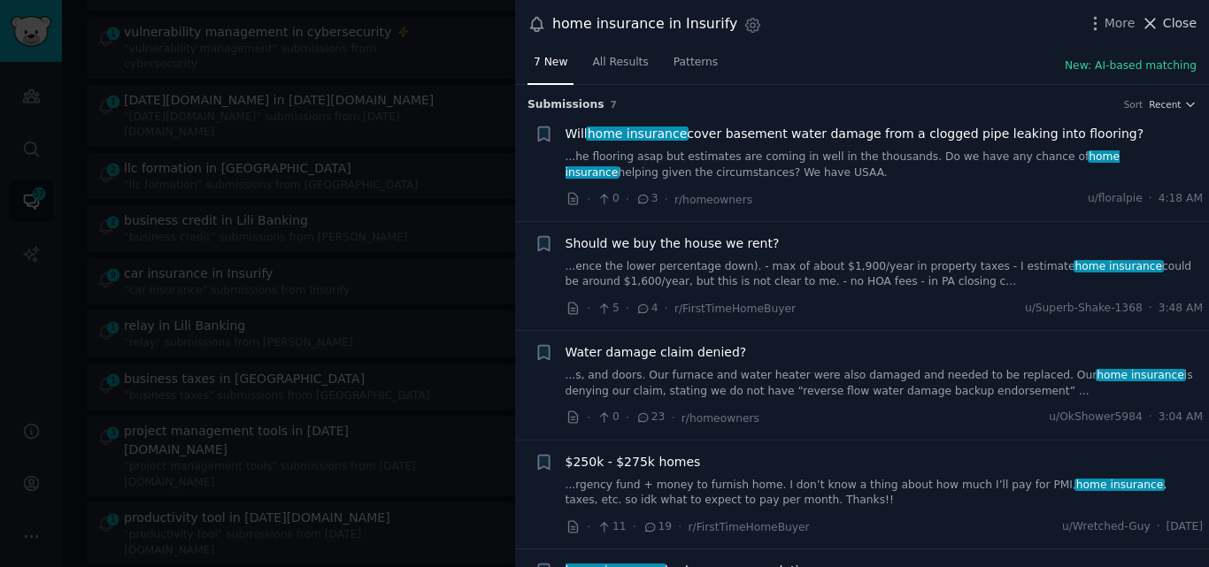
click at [1159, 20] on icon at bounding box center [1149, 23] width 19 height 19
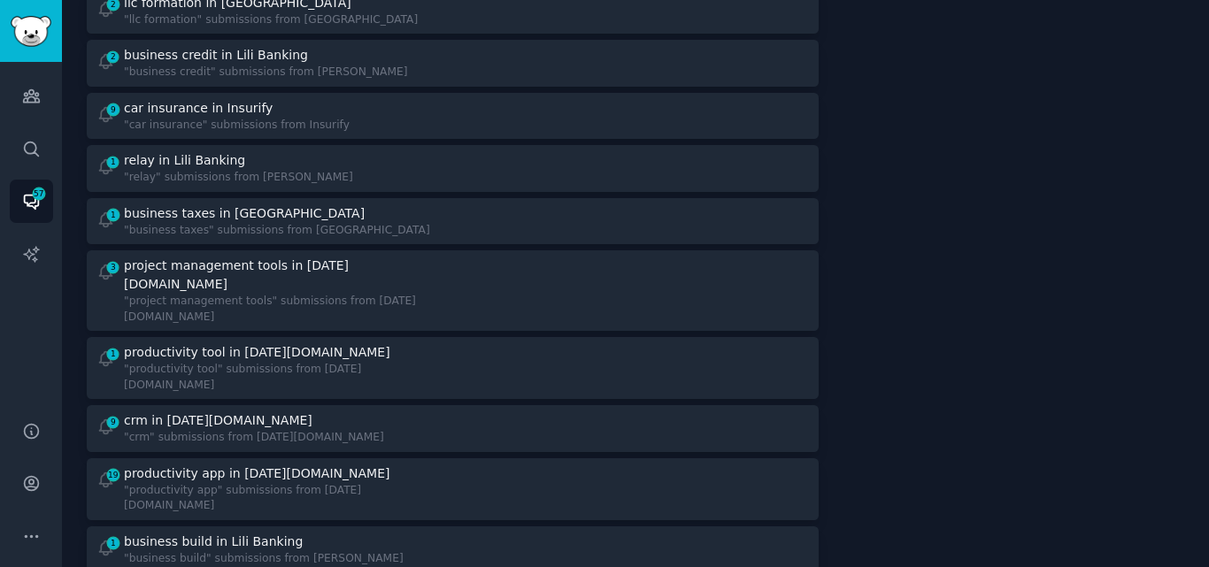
scroll to position [438, 0]
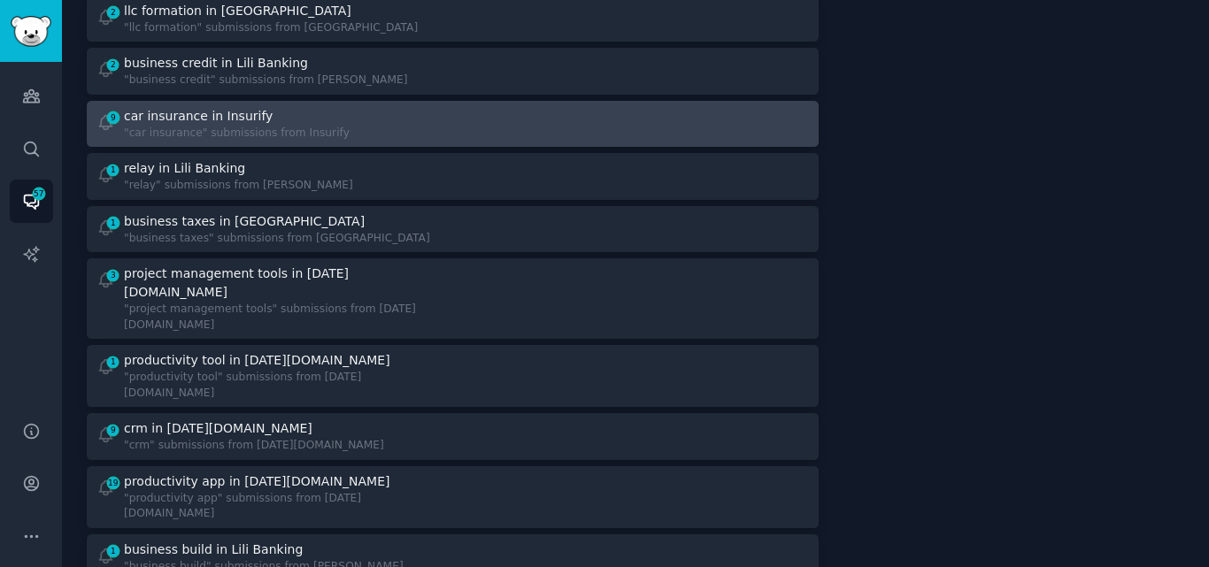
click at [362, 107] on div "9 car insurance in Insurify "car insurance" submissions from Insurify" at bounding box center [268, 124] width 344 height 35
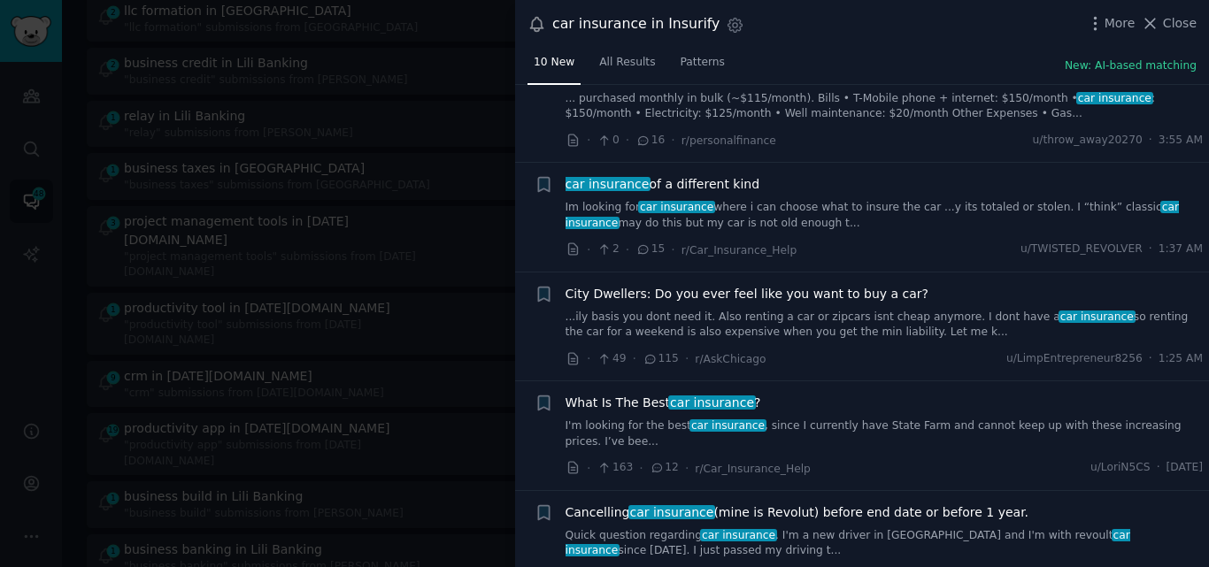
scroll to position [407, 0]
click at [840, 203] on link "Im looking for car insurance where i can choose what to insure the car ...y its…" at bounding box center [884, 213] width 638 height 31
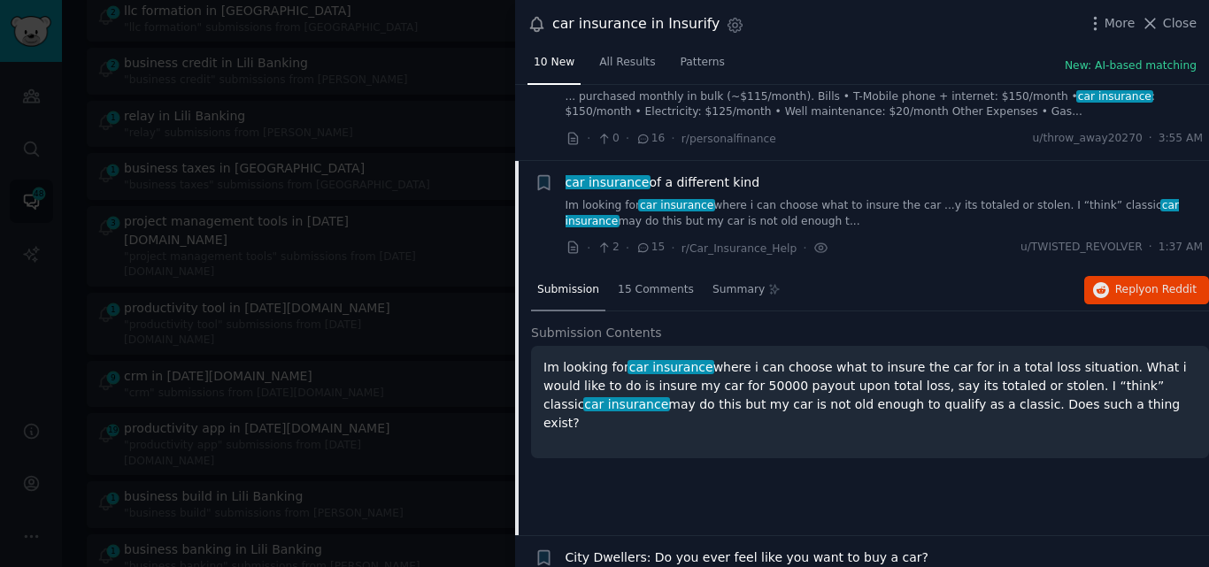
scroll to position [484, 0]
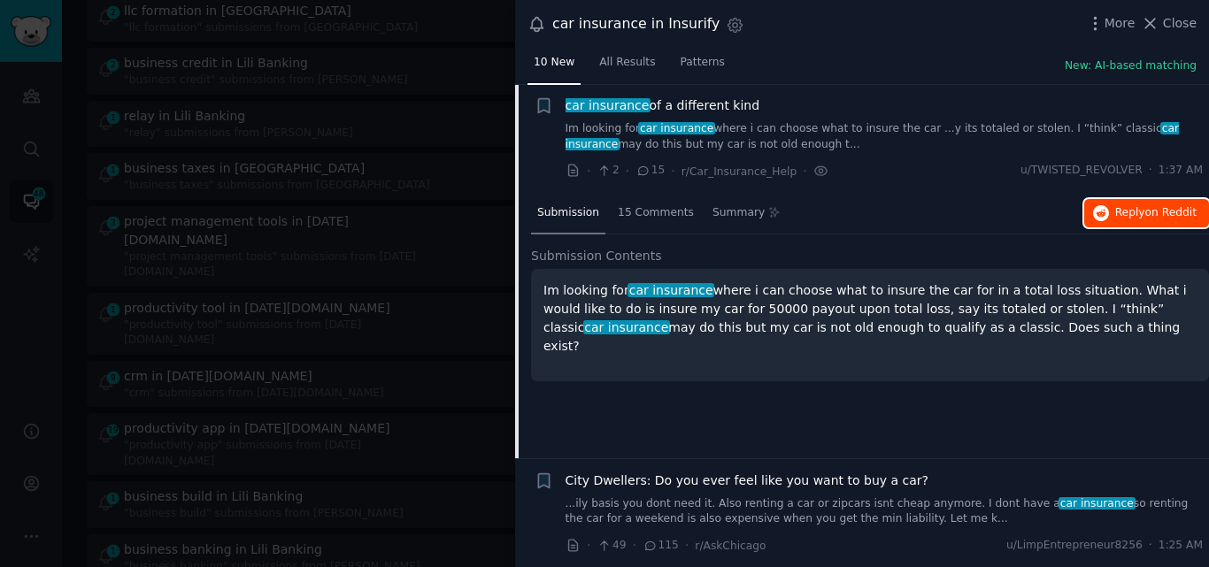
click at [1112, 205] on button "Reply on Reddit" at bounding box center [1146, 213] width 125 height 28
click at [716, 104] on span "car insurance of a different kind" at bounding box center [662, 105] width 195 height 19
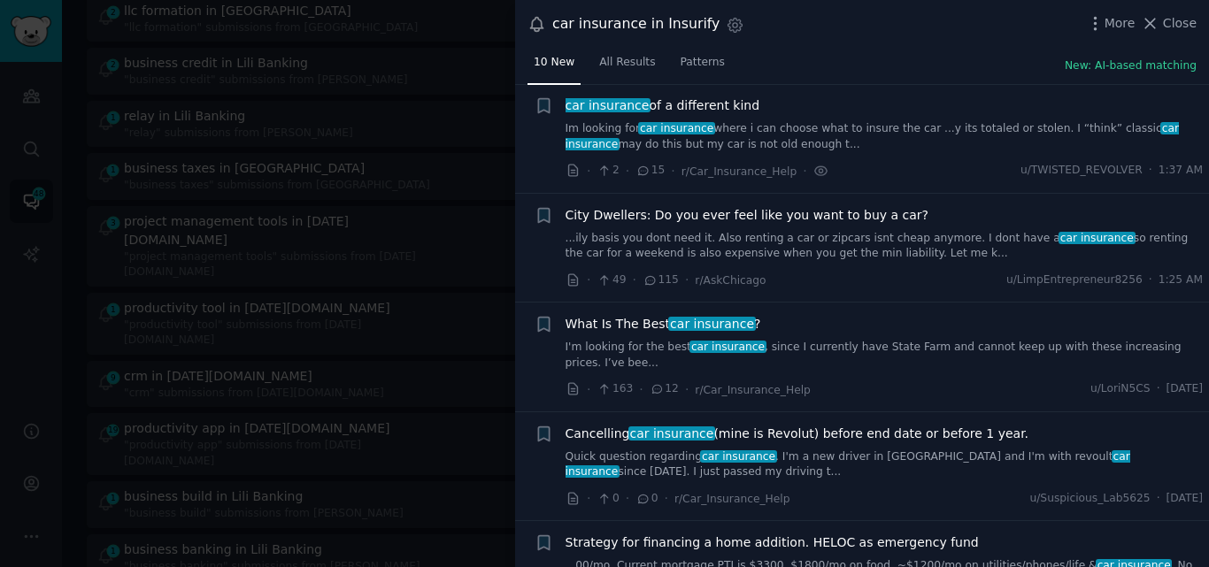
click at [705, 342] on span "car insurance" at bounding box center [727, 347] width 77 height 12
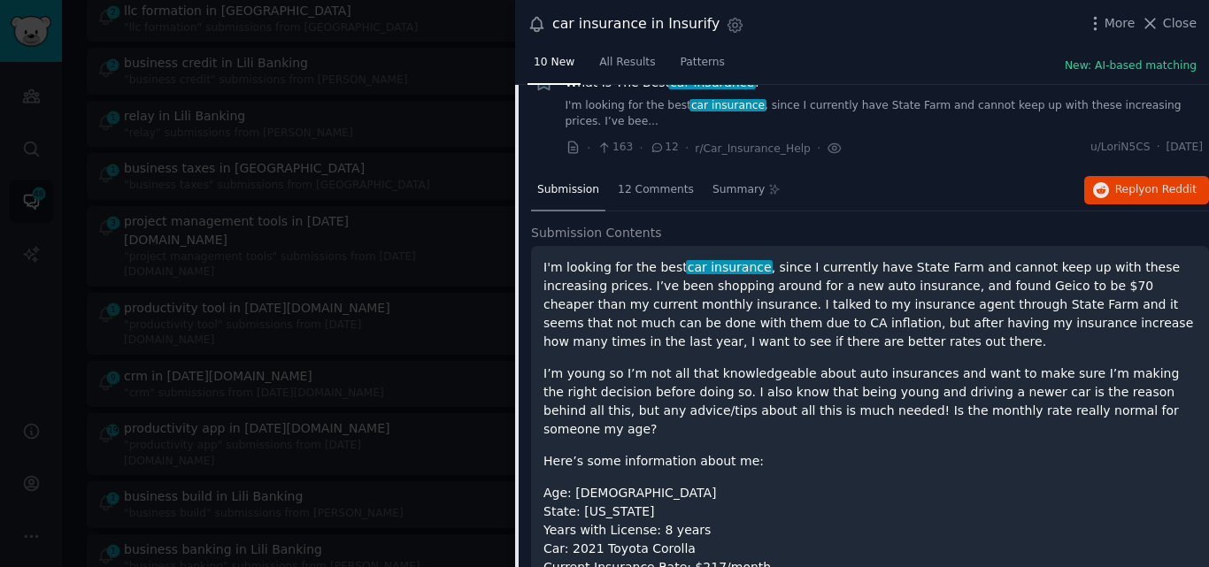
scroll to position [717, 0]
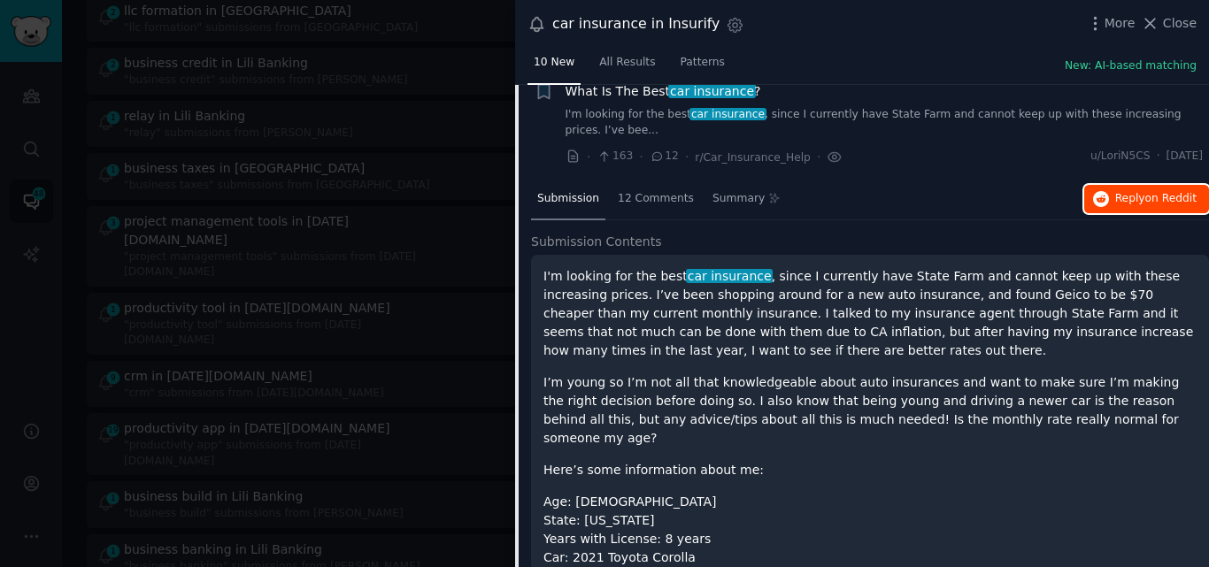
click at [1146, 192] on span "on Reddit" at bounding box center [1170, 198] width 51 height 12
click at [618, 92] on span "What Is The Best car insurance ?" at bounding box center [663, 91] width 196 height 19
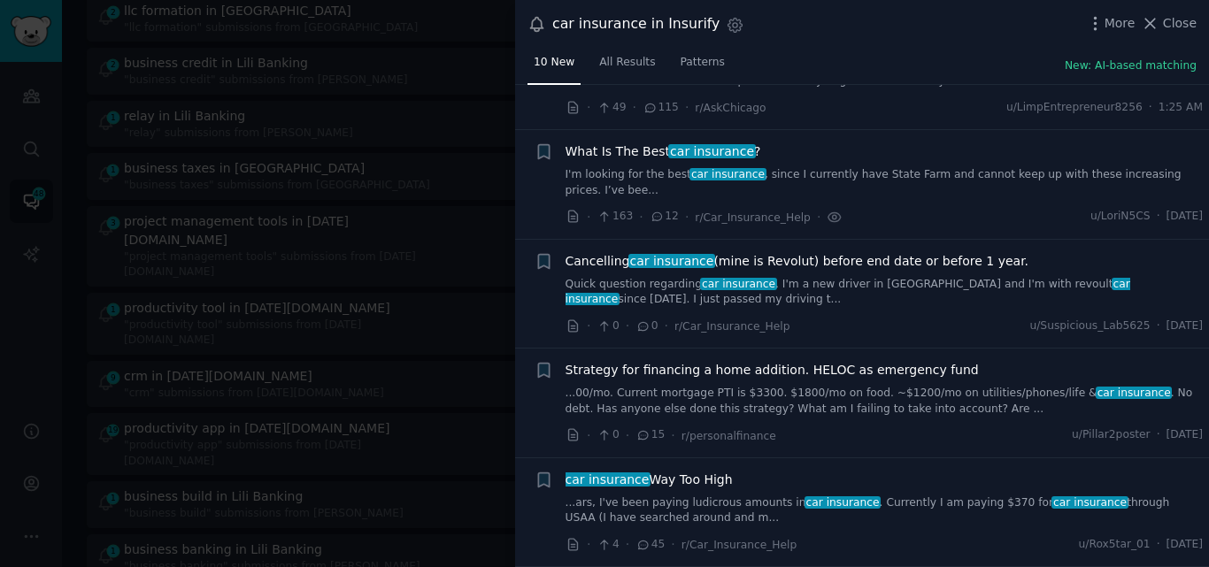
scroll to position [640, 0]
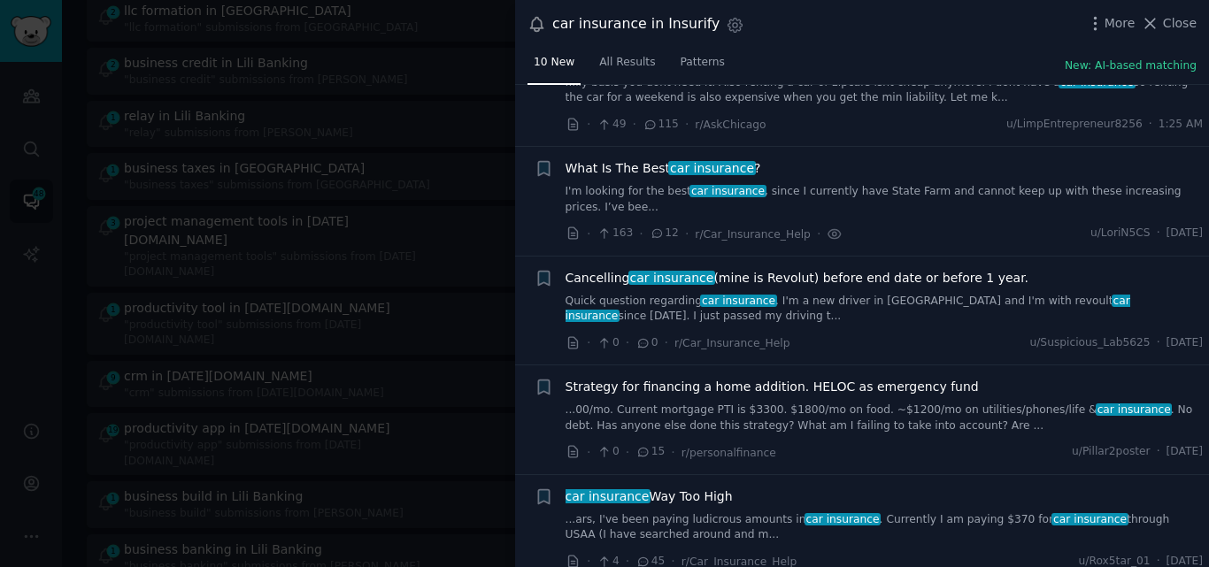
click at [771, 512] on link "...ars, I've been paying ludicrous amounts in car insurance . Currently I am pa…" at bounding box center [884, 527] width 638 height 31
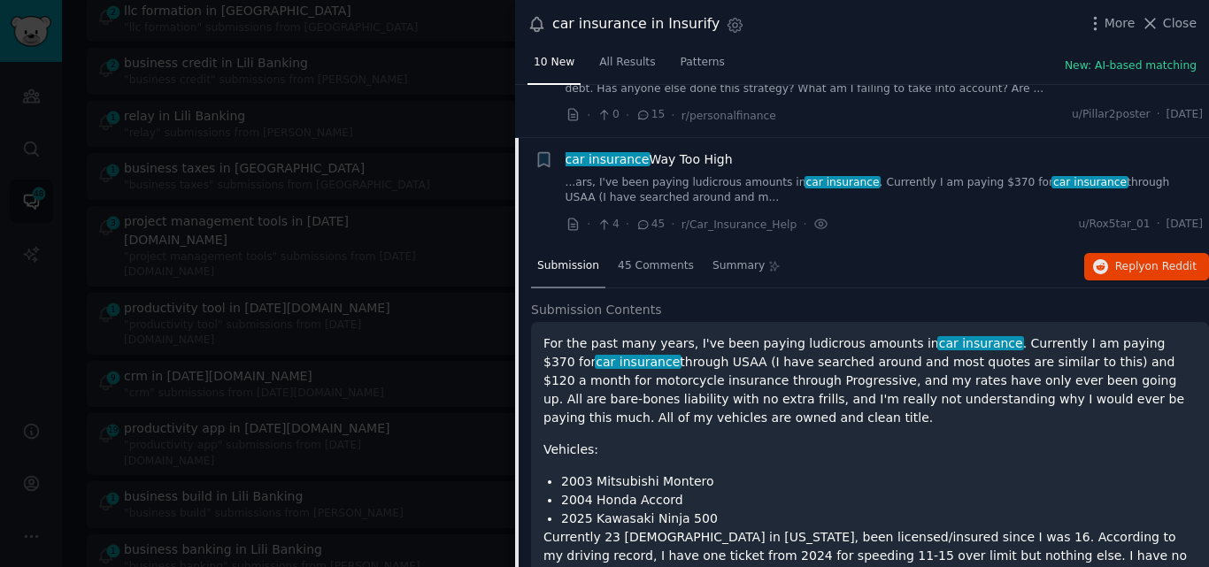
scroll to position [1015, 0]
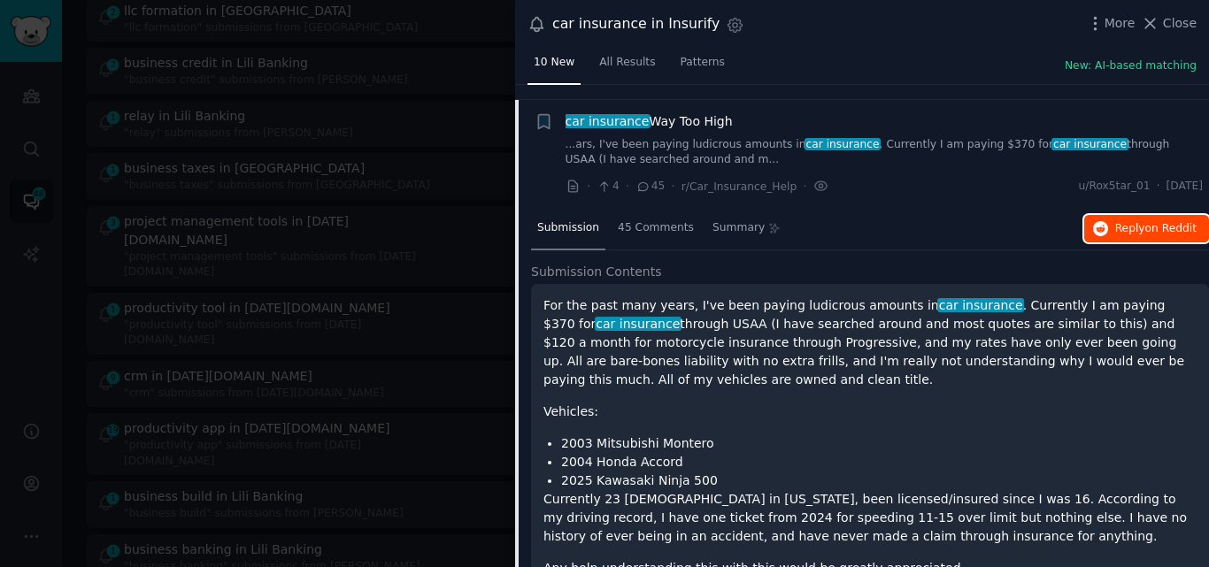
click at [1139, 221] on span "Reply on Reddit" at bounding box center [1155, 229] width 81 height 16
